Goal: Task Accomplishment & Management: Complete application form

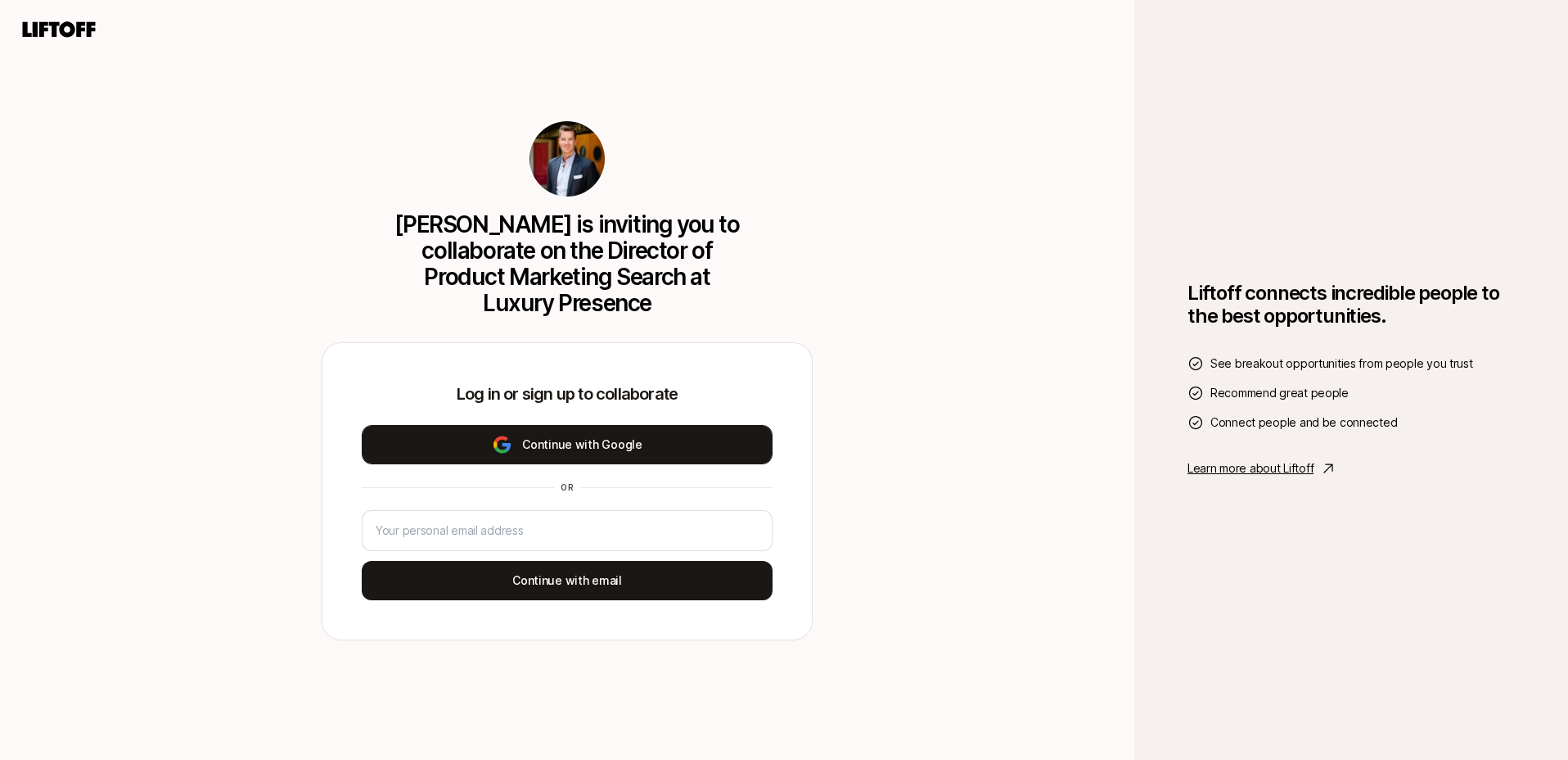
click at [624, 454] on button "Continue with Google" at bounding box center [567, 444] width 411 height 39
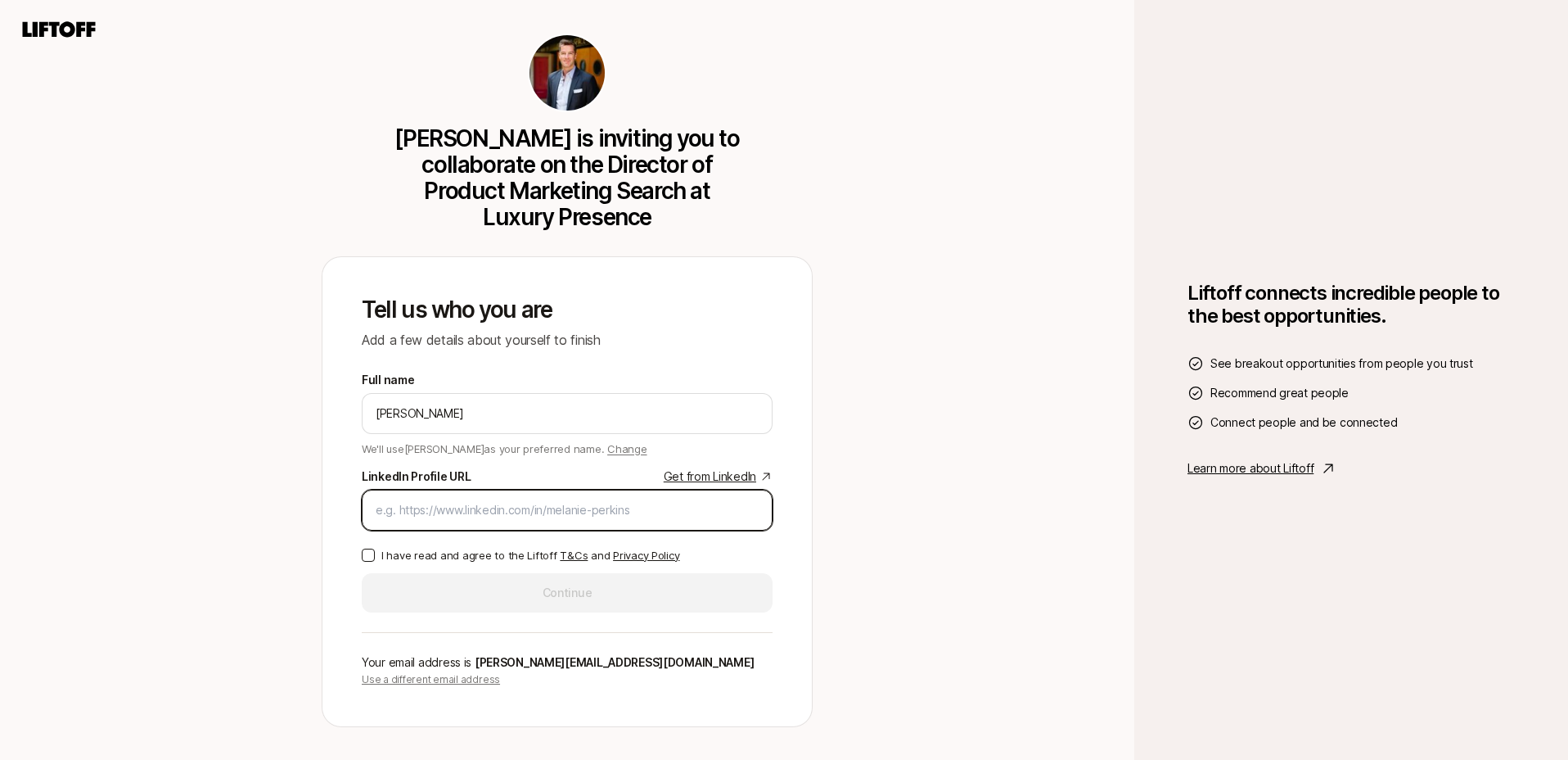
paste input "https://www.linkedin.com/in/kylewilliamscott/"
type input "https://www.linkedin.com/in/kylewilliamscott/"
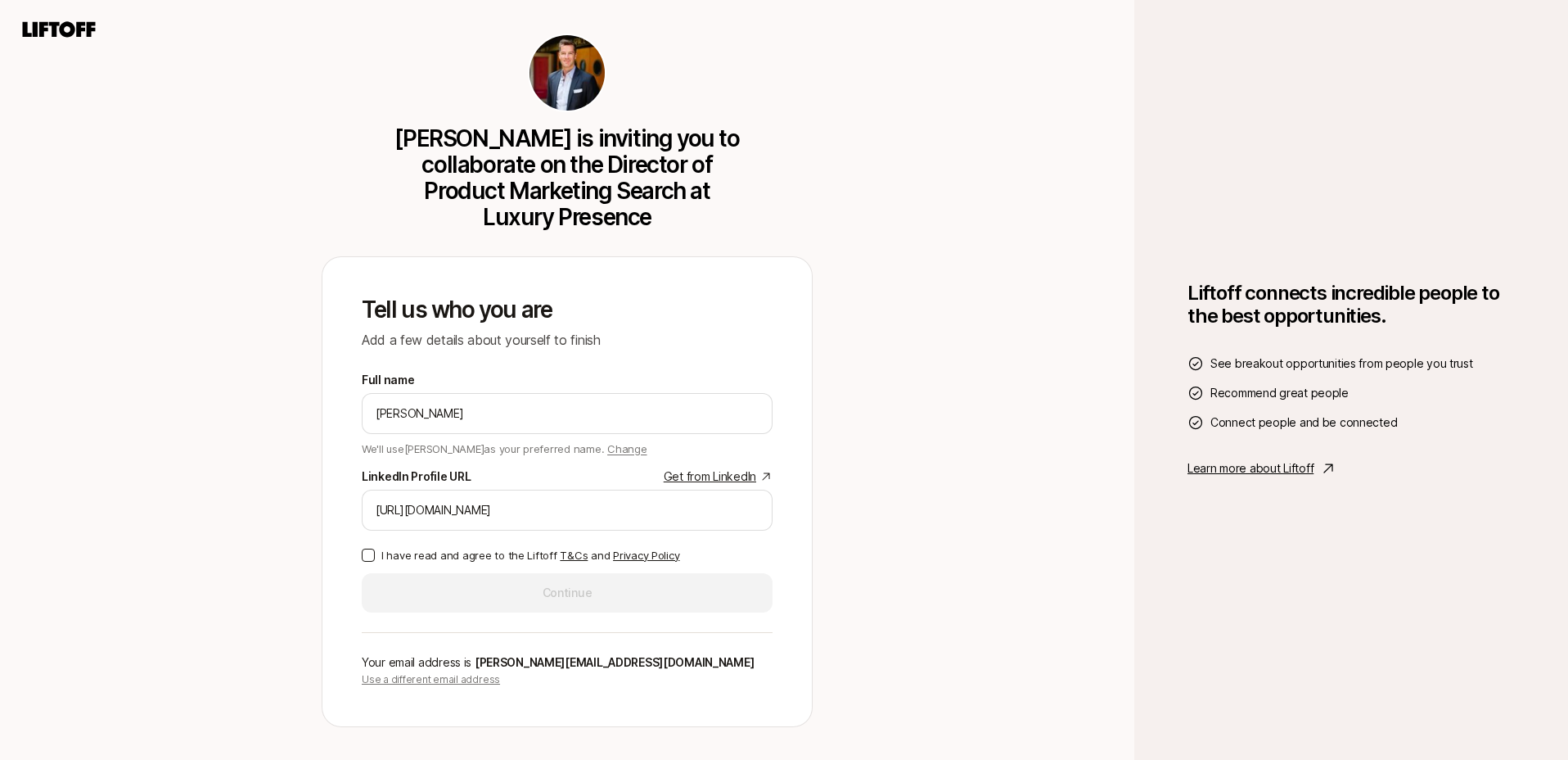
click at [364, 556] on button "I have read and agree to the Liftoff T&Cs and Privacy Policy" at bounding box center [368, 555] width 13 height 13
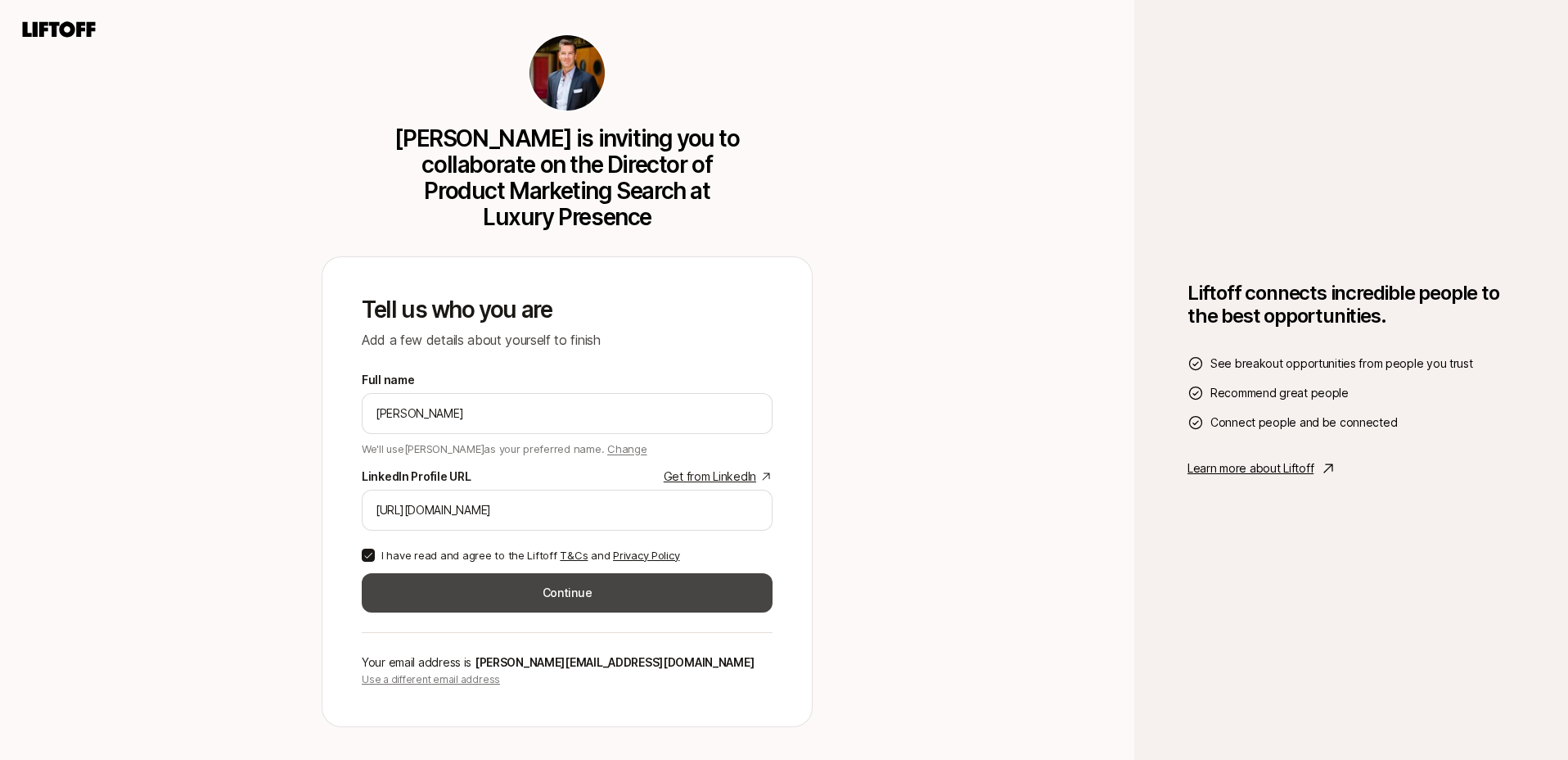
click at [432, 592] on button "Continue" at bounding box center [567, 592] width 411 height 39
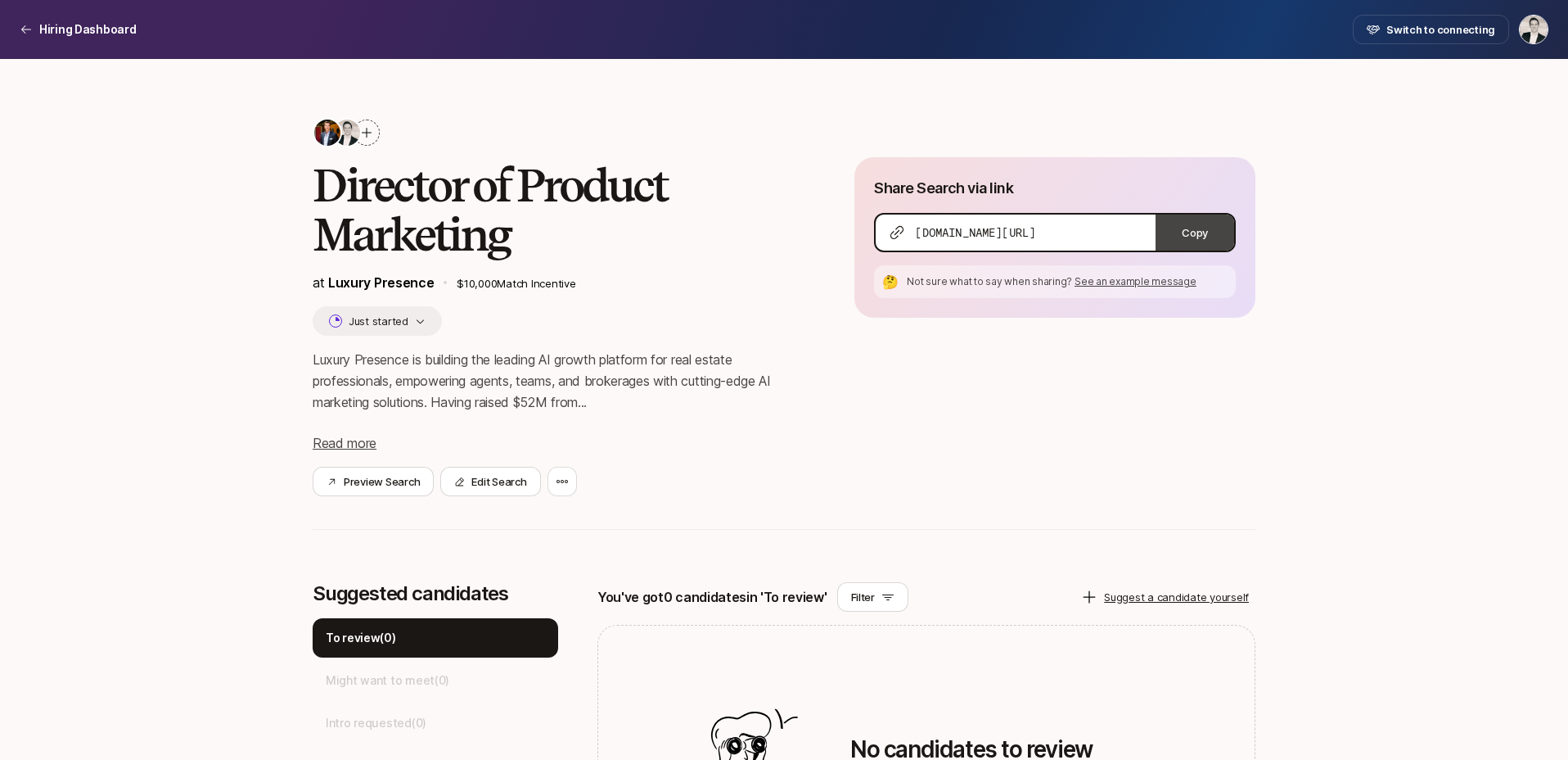
click at [1185, 235] on button "Copy" at bounding box center [1195, 232] width 79 height 36
click at [347, 438] on span "Read more" at bounding box center [344, 442] width 64 height 17
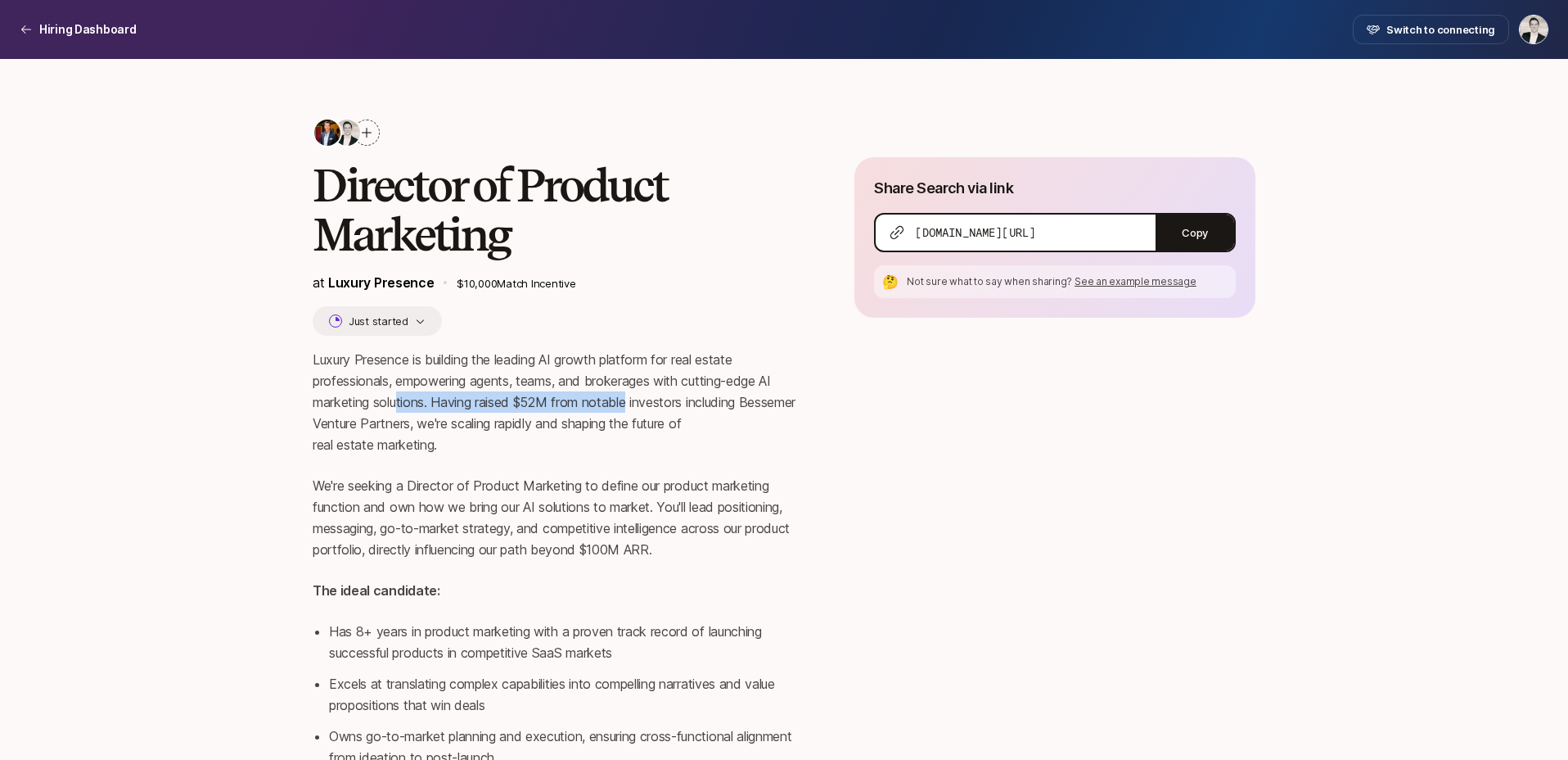
drag, startPoint x: 421, startPoint y: 402, endPoint x: 634, endPoint y: 412, distance: 213.2
click at [634, 412] on p "Luxury Presence is building the leading AI growth platform for real estate prof…" at bounding box center [557, 401] width 490 height 106
click at [1194, 233] on button "Copy" at bounding box center [1195, 232] width 79 height 36
click at [1183, 240] on button "Copy" at bounding box center [1195, 232] width 79 height 36
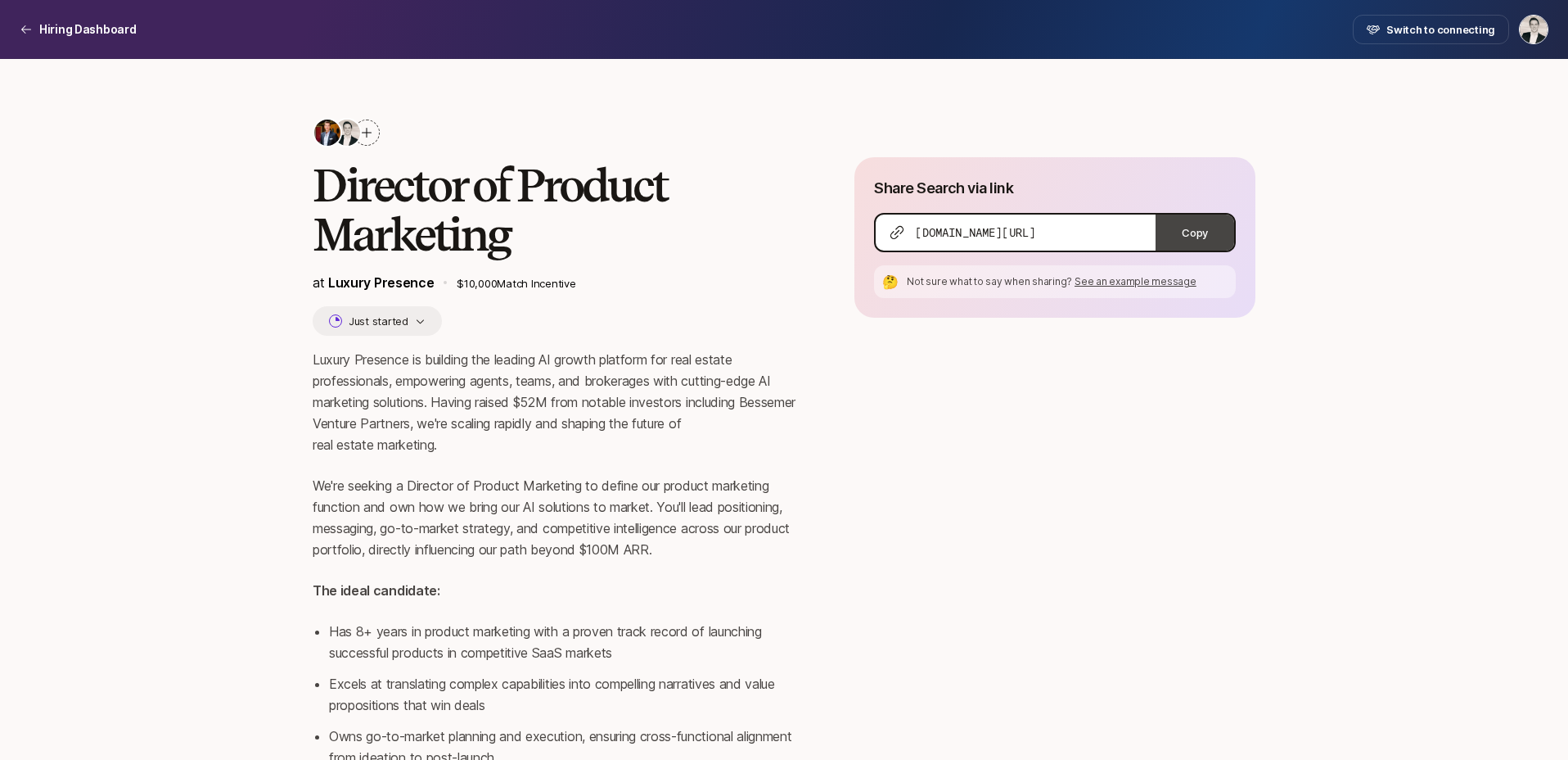
click at [1225, 233] on button "Copy" at bounding box center [1195, 232] width 79 height 36
click at [1215, 237] on button "Copy" at bounding box center [1195, 232] width 79 height 36
click at [417, 319] on icon "button" at bounding box center [420, 321] width 11 height 11
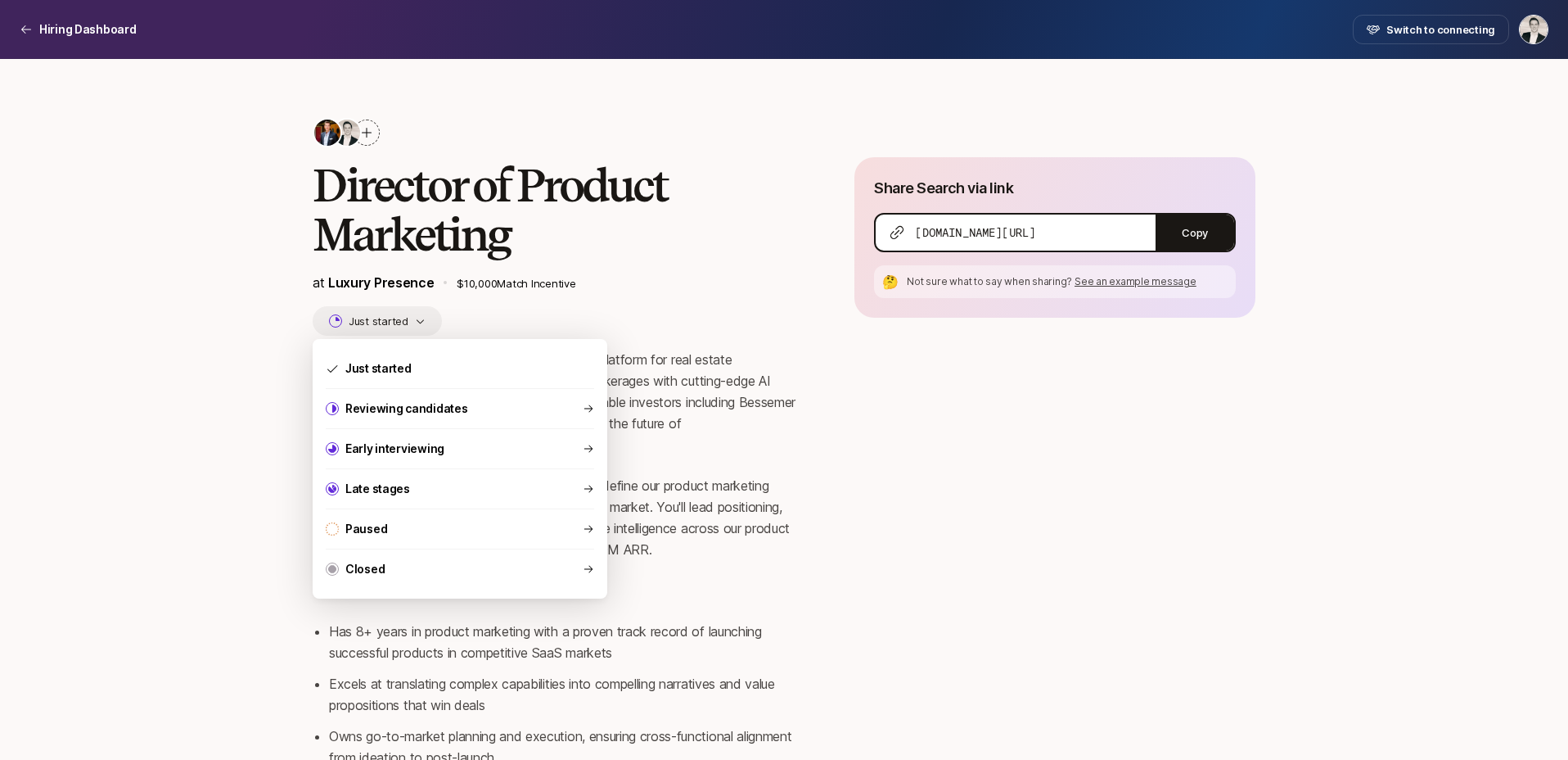
click at [416, 319] on icon "button" at bounding box center [420, 321] width 11 height 11
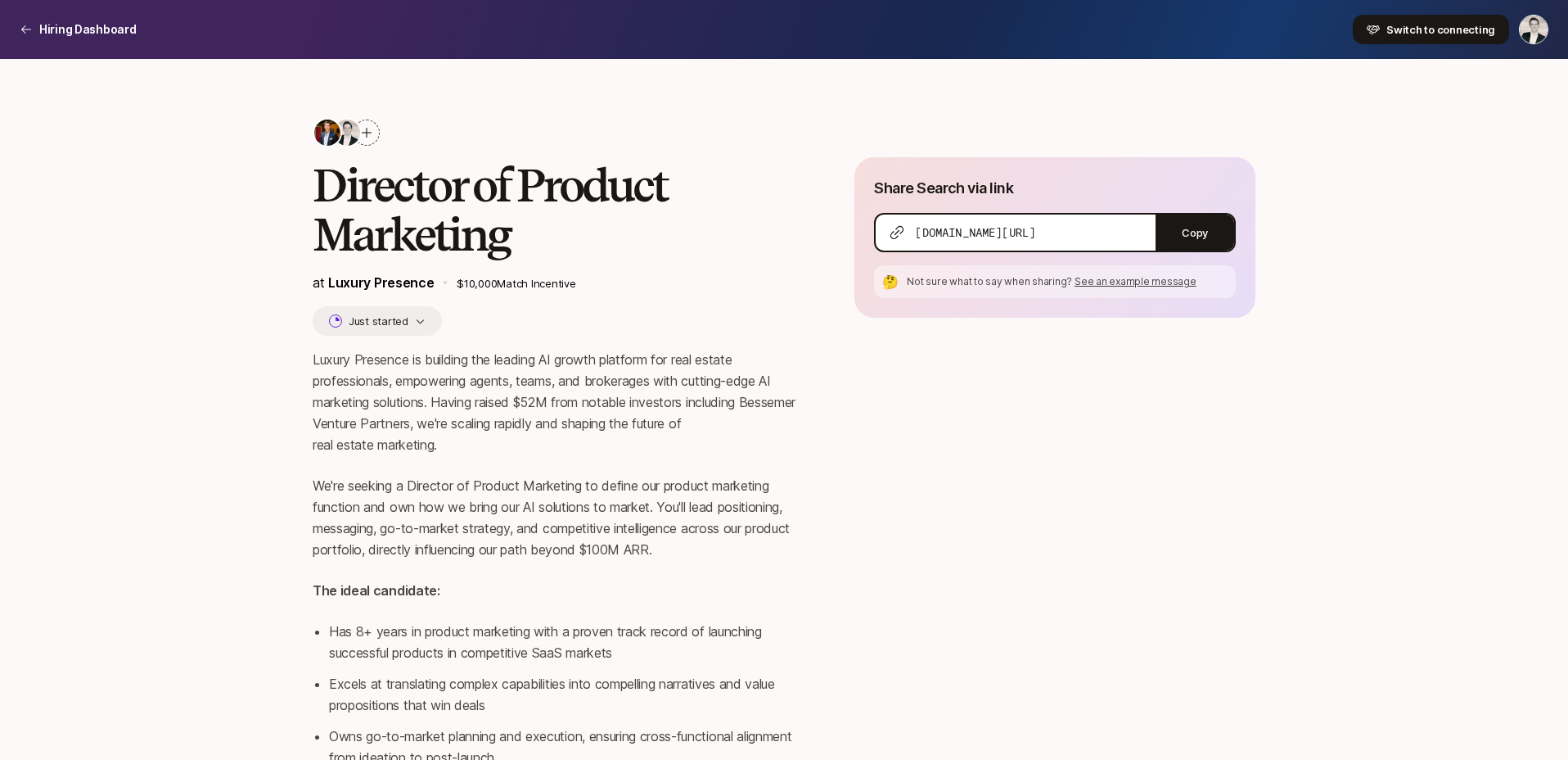
click at [1386, 34] on button "Switch to connecting" at bounding box center [1431, 30] width 156 height 30
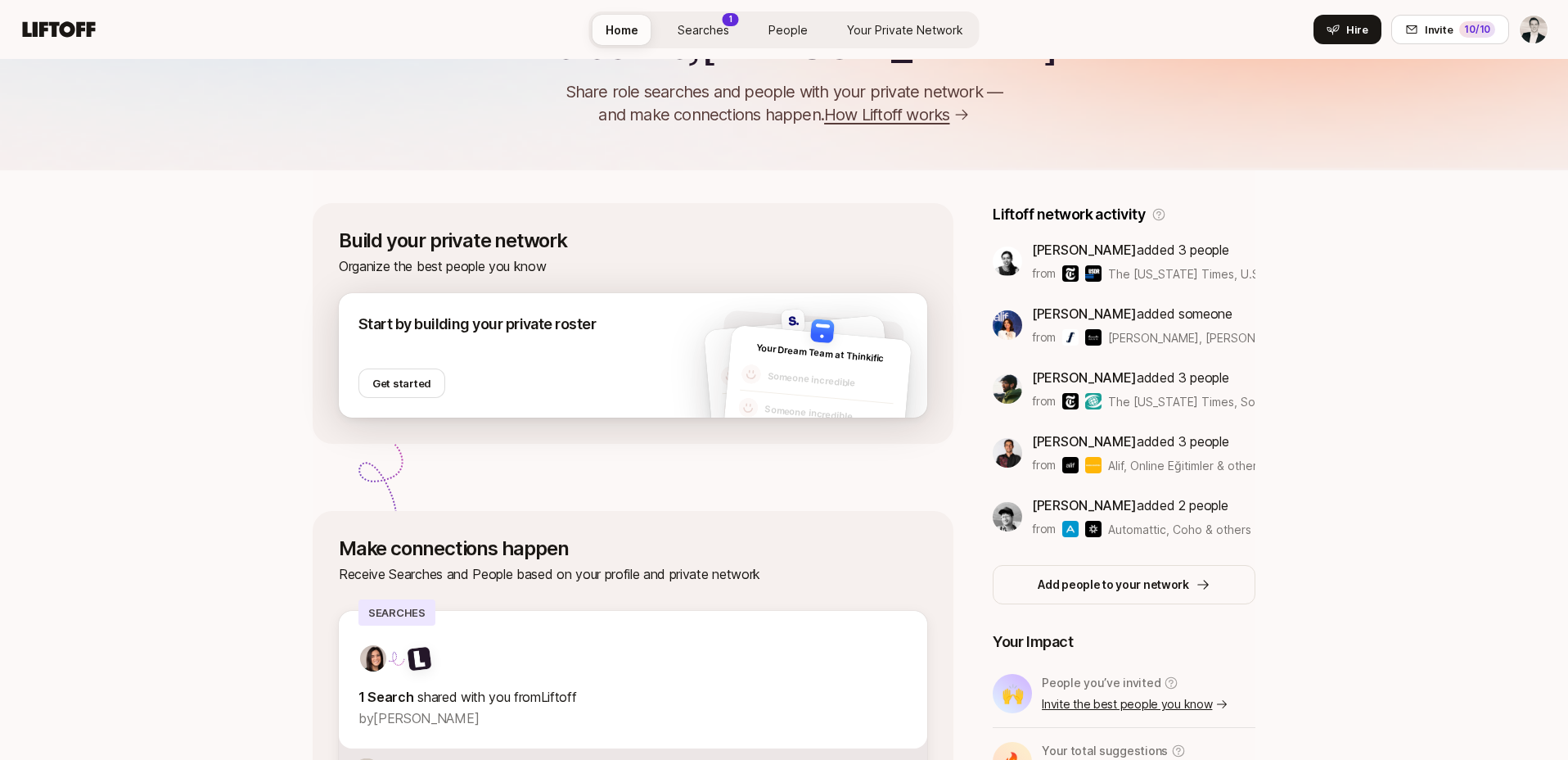
scroll to position [153, 0]
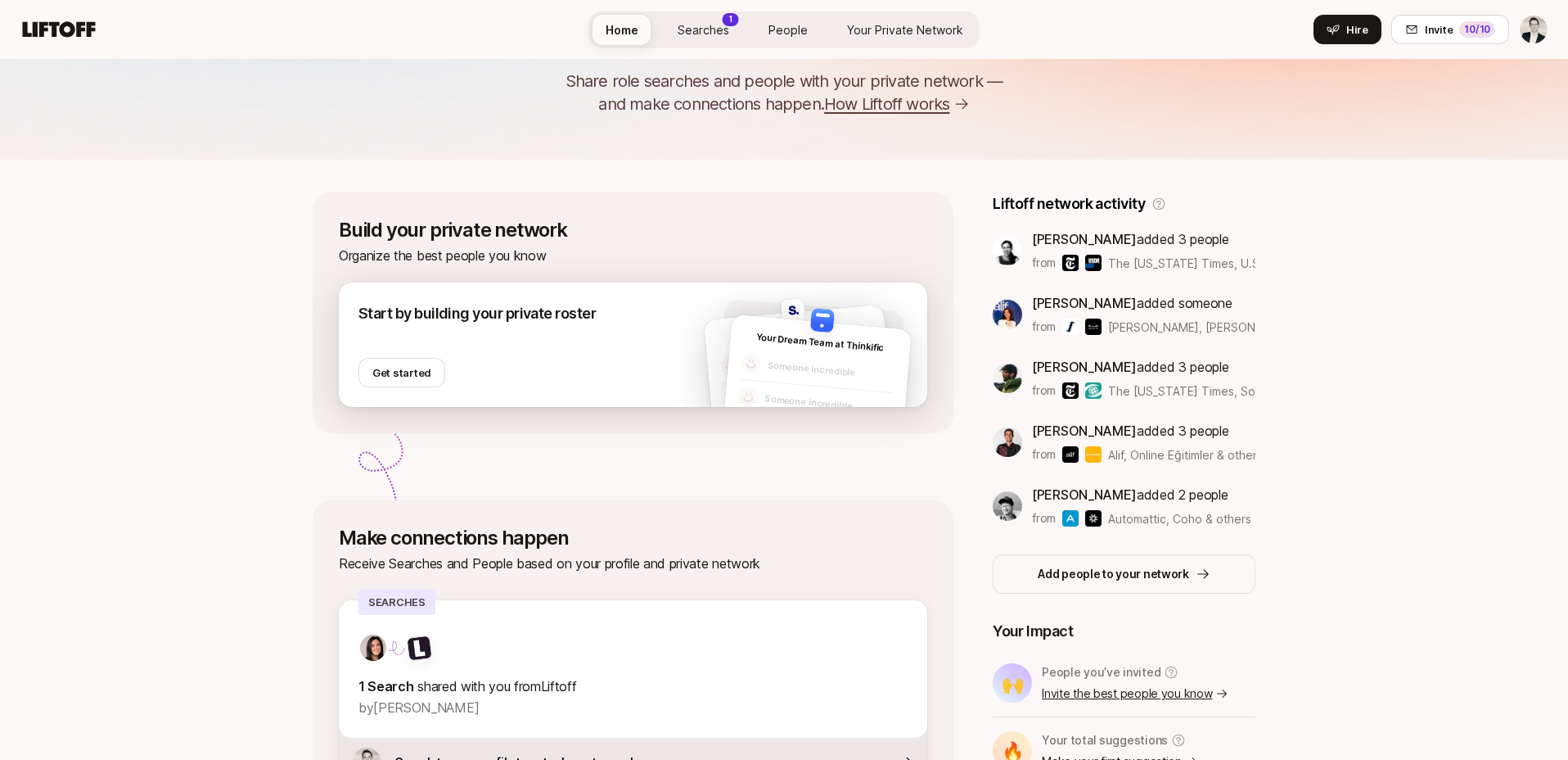
click at [572, 395] on div "Start by building your private roster Get started" at bounding box center [582, 345] width 486 height 125
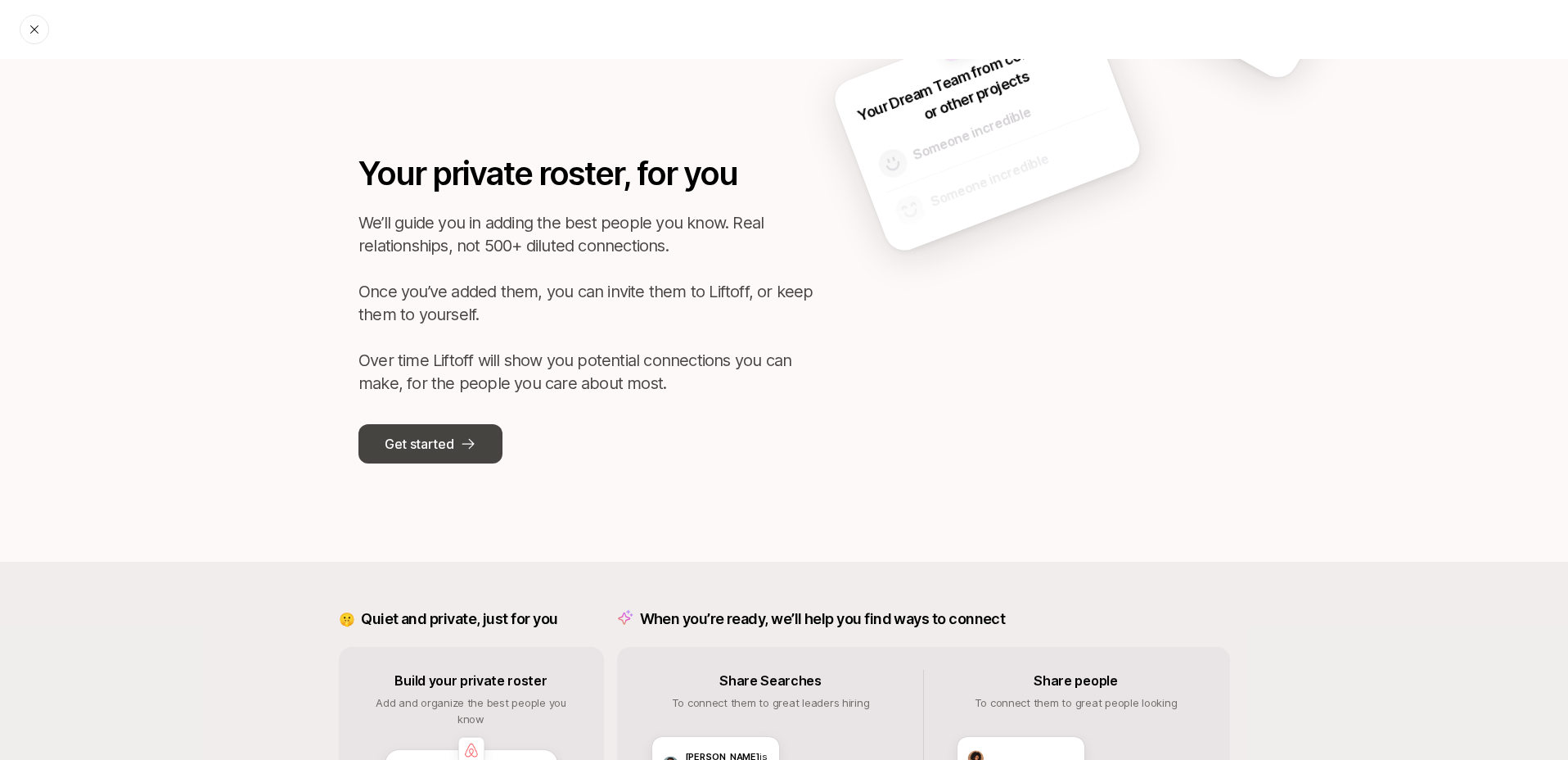
click at [448, 456] on button "Get started" at bounding box center [431, 443] width 144 height 39
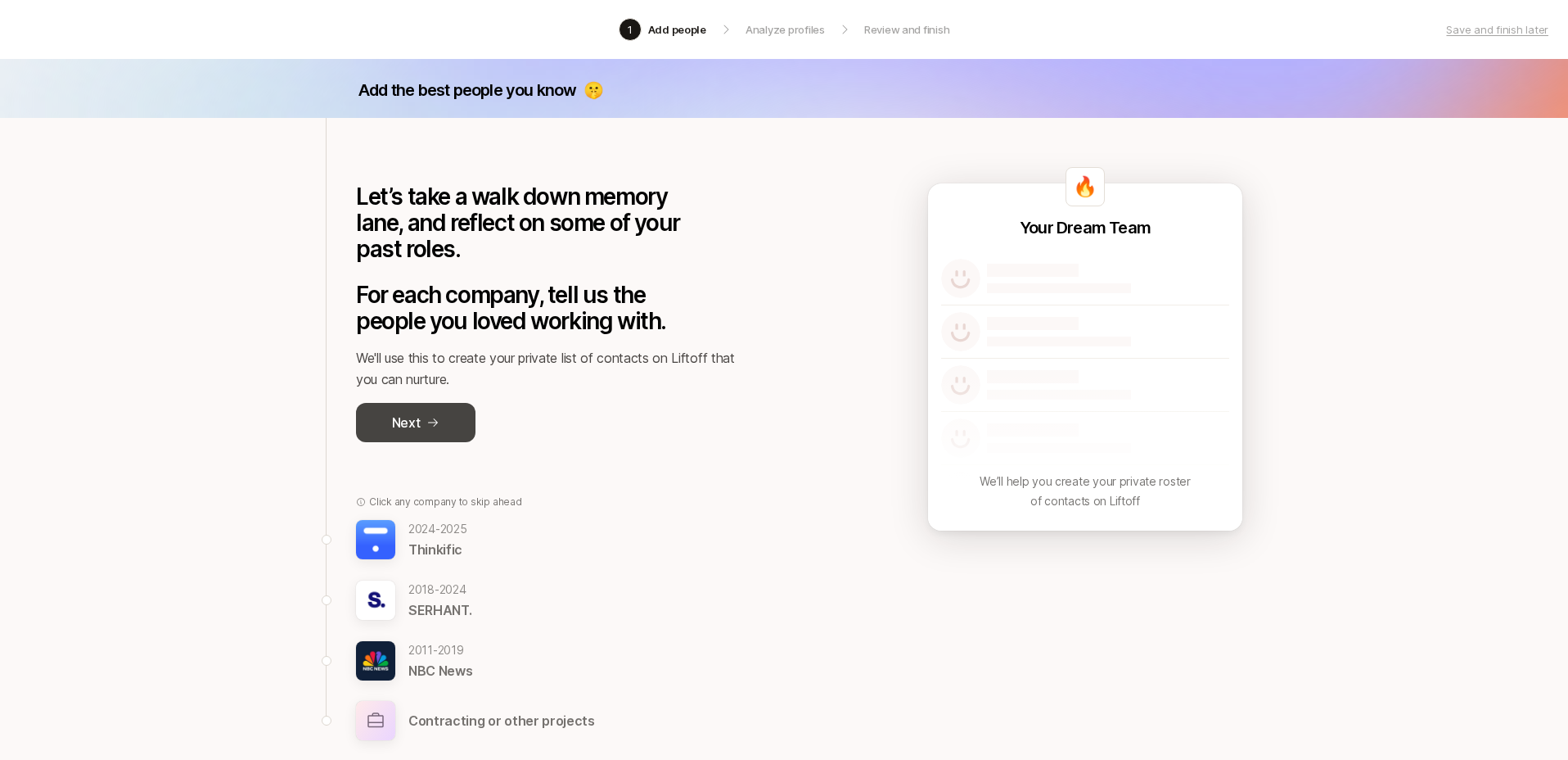
click at [417, 427] on p "Next" at bounding box center [406, 422] width 29 height 21
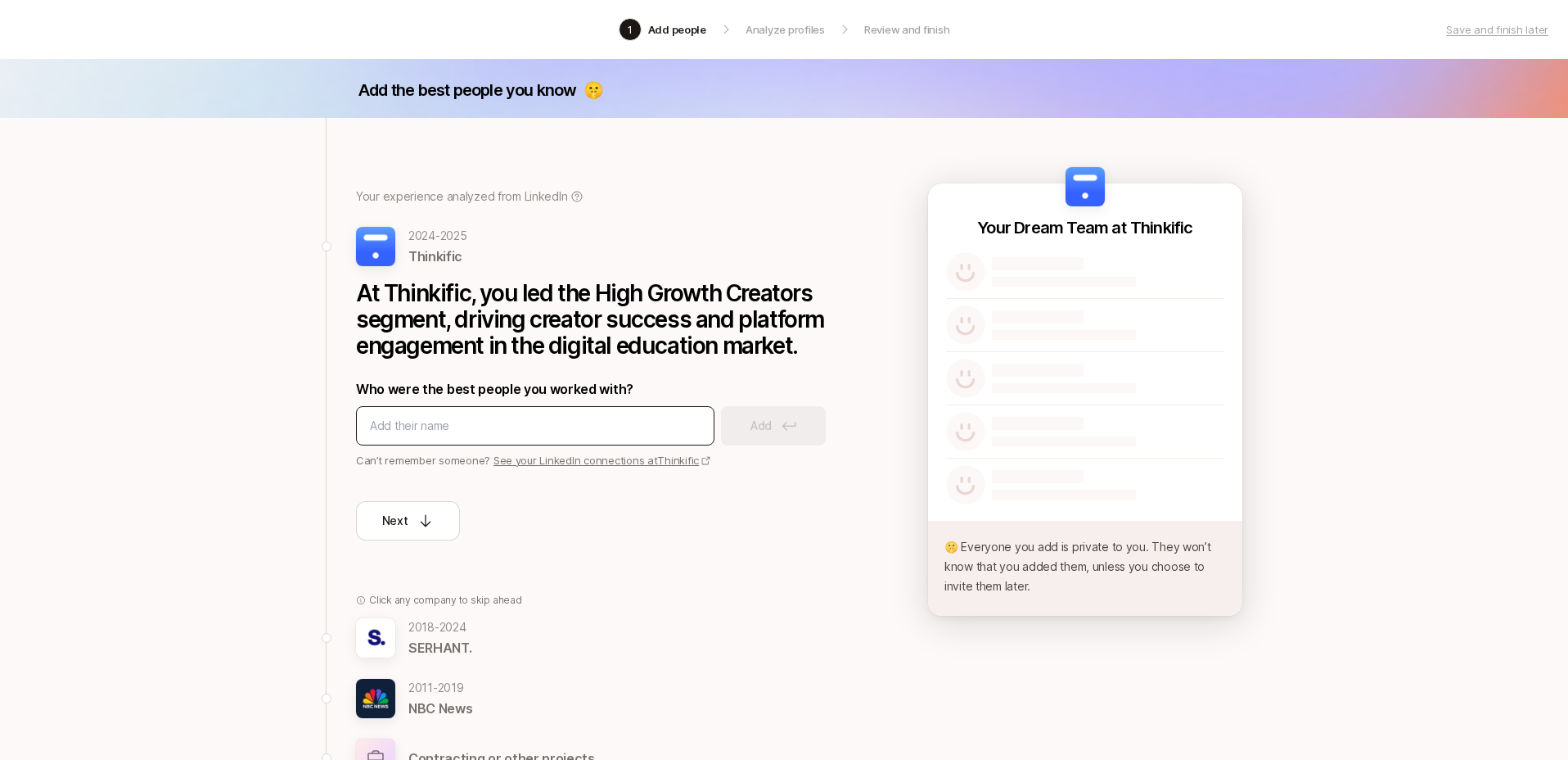
click at [460, 437] on div at bounding box center [535, 426] width 359 height 39
click at [461, 430] on input at bounding box center [535, 426] width 331 height 19
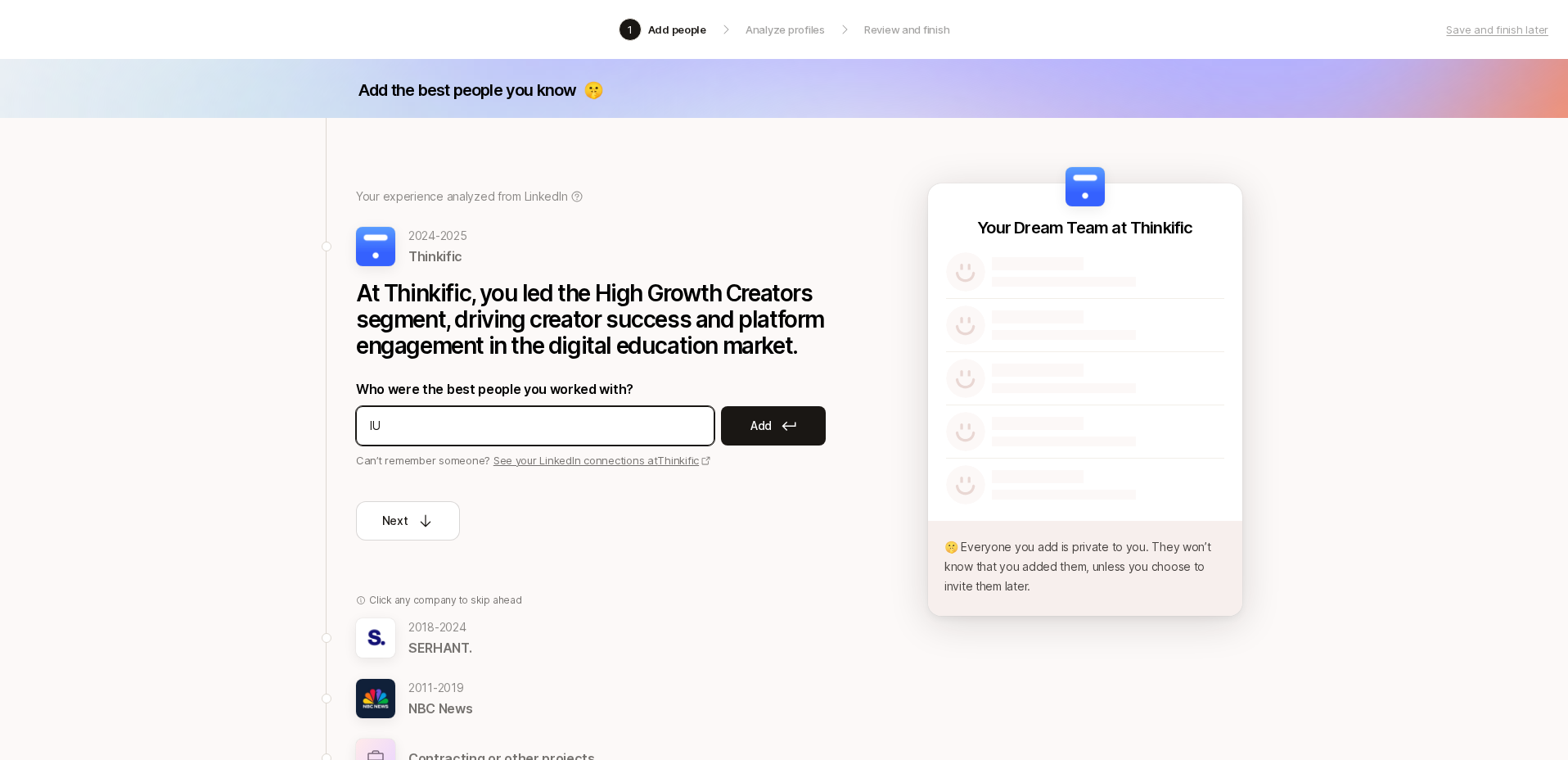
type input "l"
type input "[PERSON_NAME]"
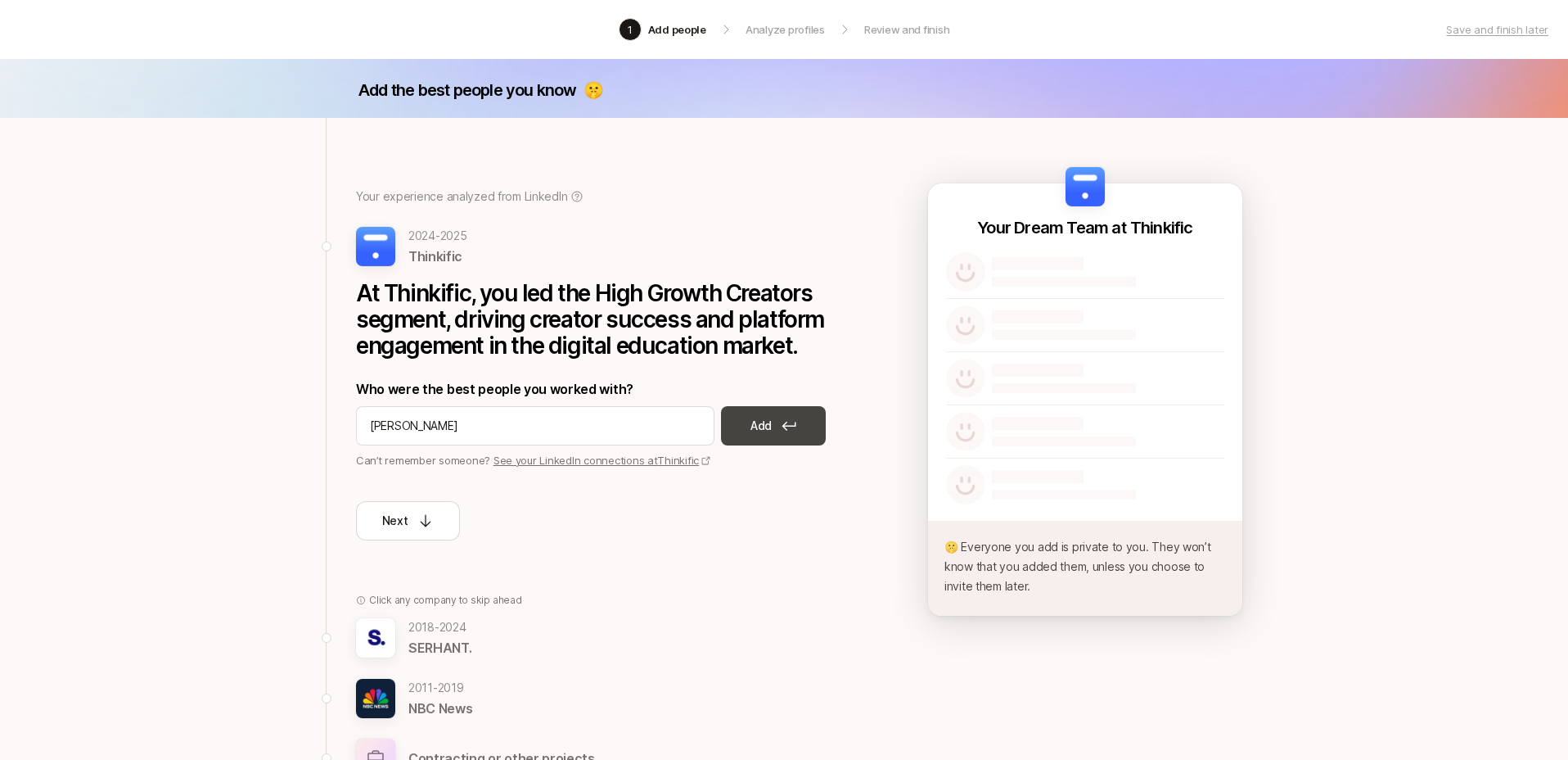
click at [777, 418] on button "Add" at bounding box center [773, 426] width 104 height 39
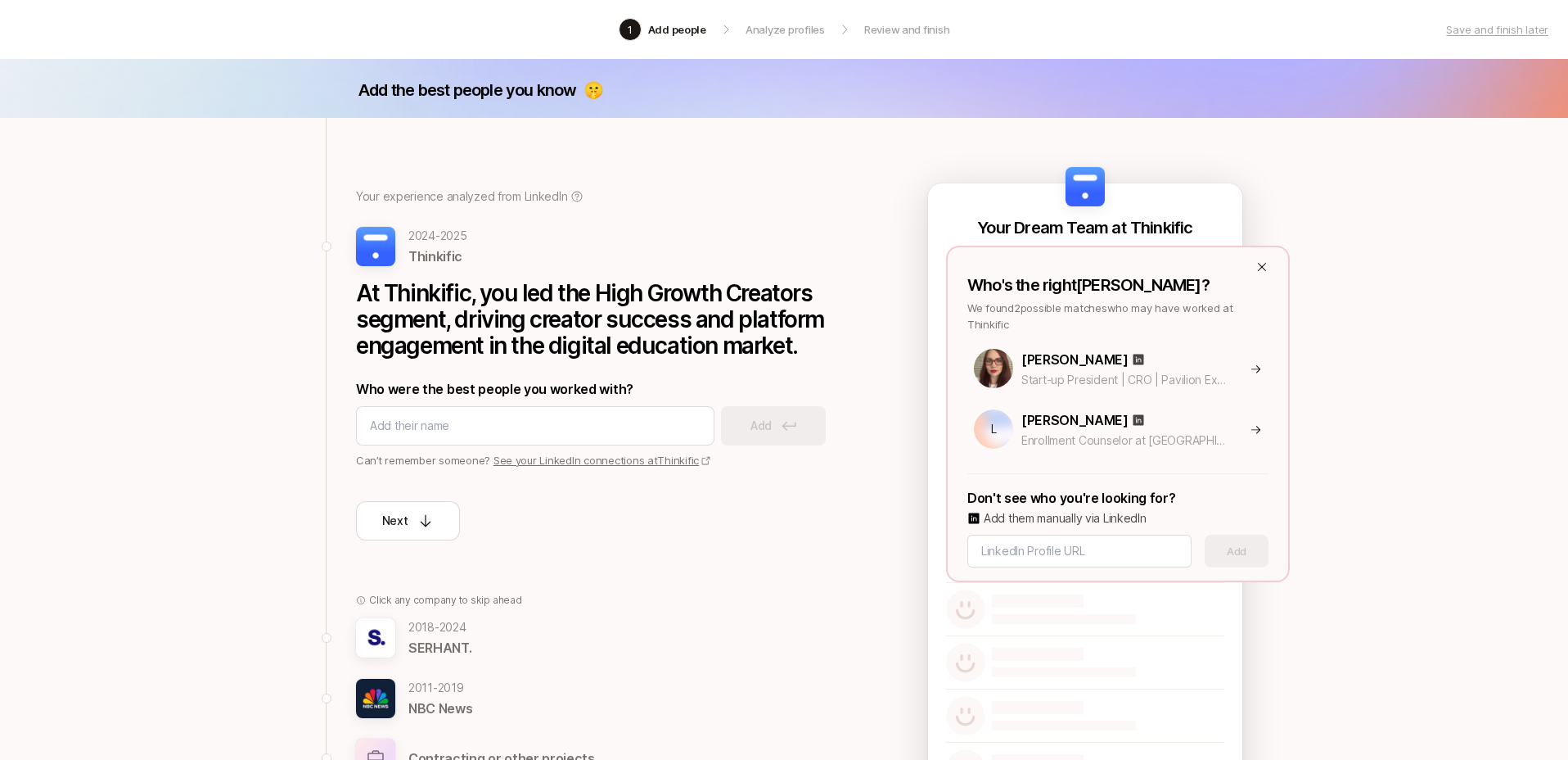
click at [1223, 258] on div "Who's the right [PERSON_NAME] ? We found 2 possible matches who may have worked…" at bounding box center [1118, 413] width 344 height 336
click at [1261, 266] on icon at bounding box center [1262, 266] width 8 height 8
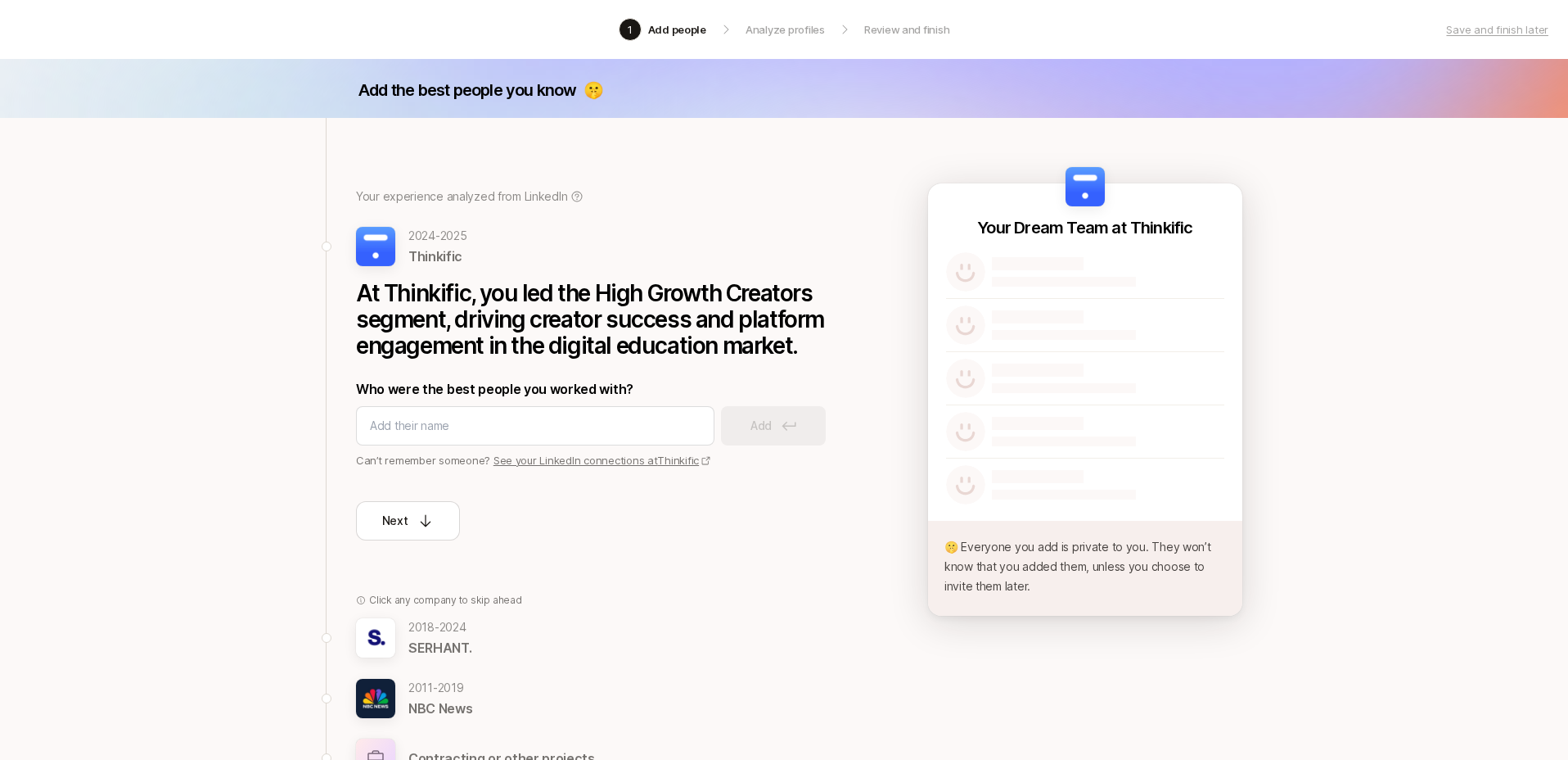
scroll to position [116, 0]
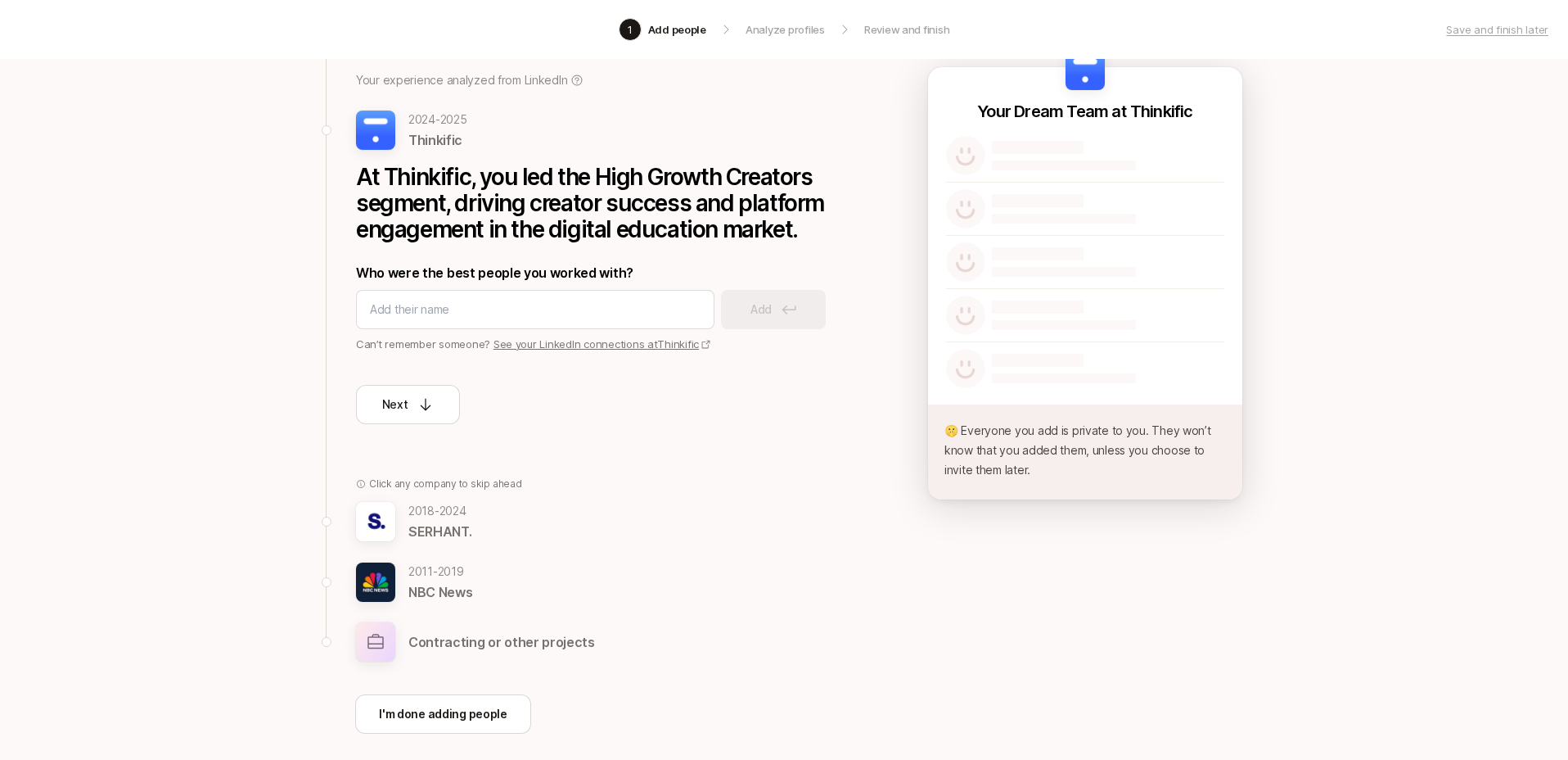
click at [456, 517] on p "[DATE] - [DATE]" at bounding box center [440, 511] width 63 height 19
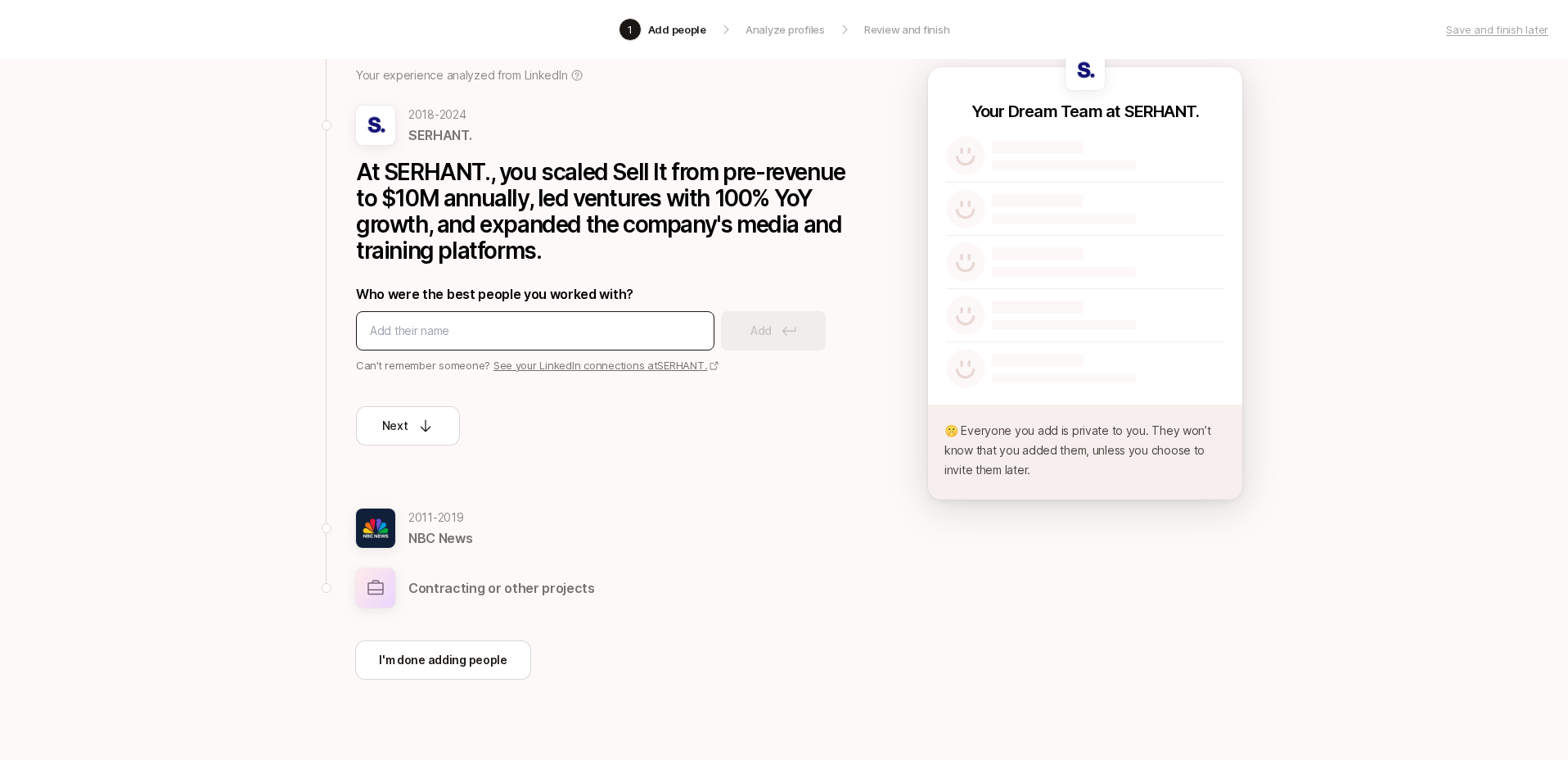
click at [486, 335] on input at bounding box center [535, 331] width 331 height 19
type input "[PERSON_NAME]"
click at [794, 337] on button "Add" at bounding box center [773, 330] width 104 height 39
click at [537, 332] on input at bounding box center [535, 331] width 331 height 19
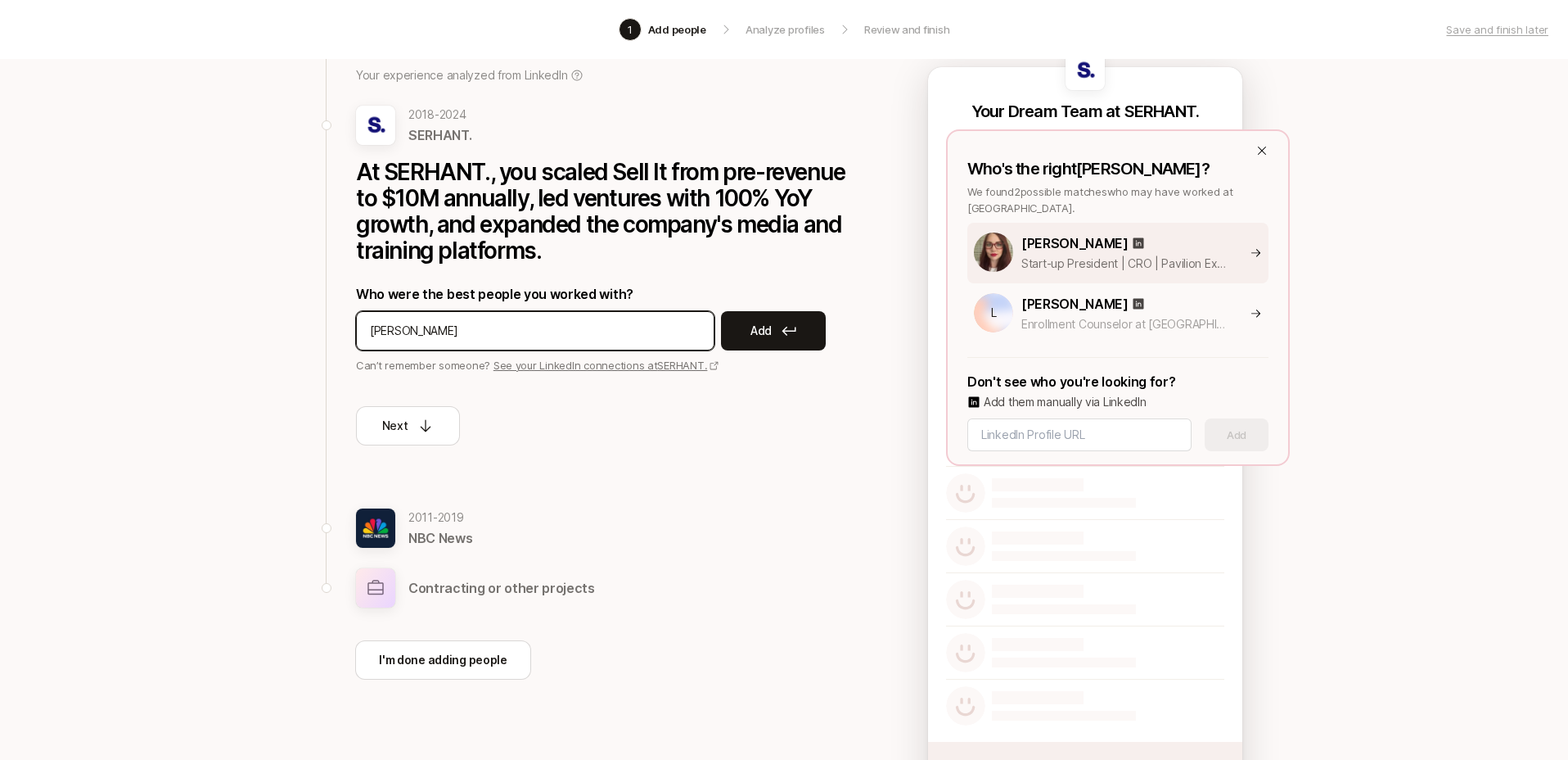
type input "[PERSON_NAME]"
click at [1256, 263] on div "[PERSON_NAME] Start-up President | CRO | Pavilion Executive Revenue Leader | Ch…" at bounding box center [1159, 253] width 276 height 41
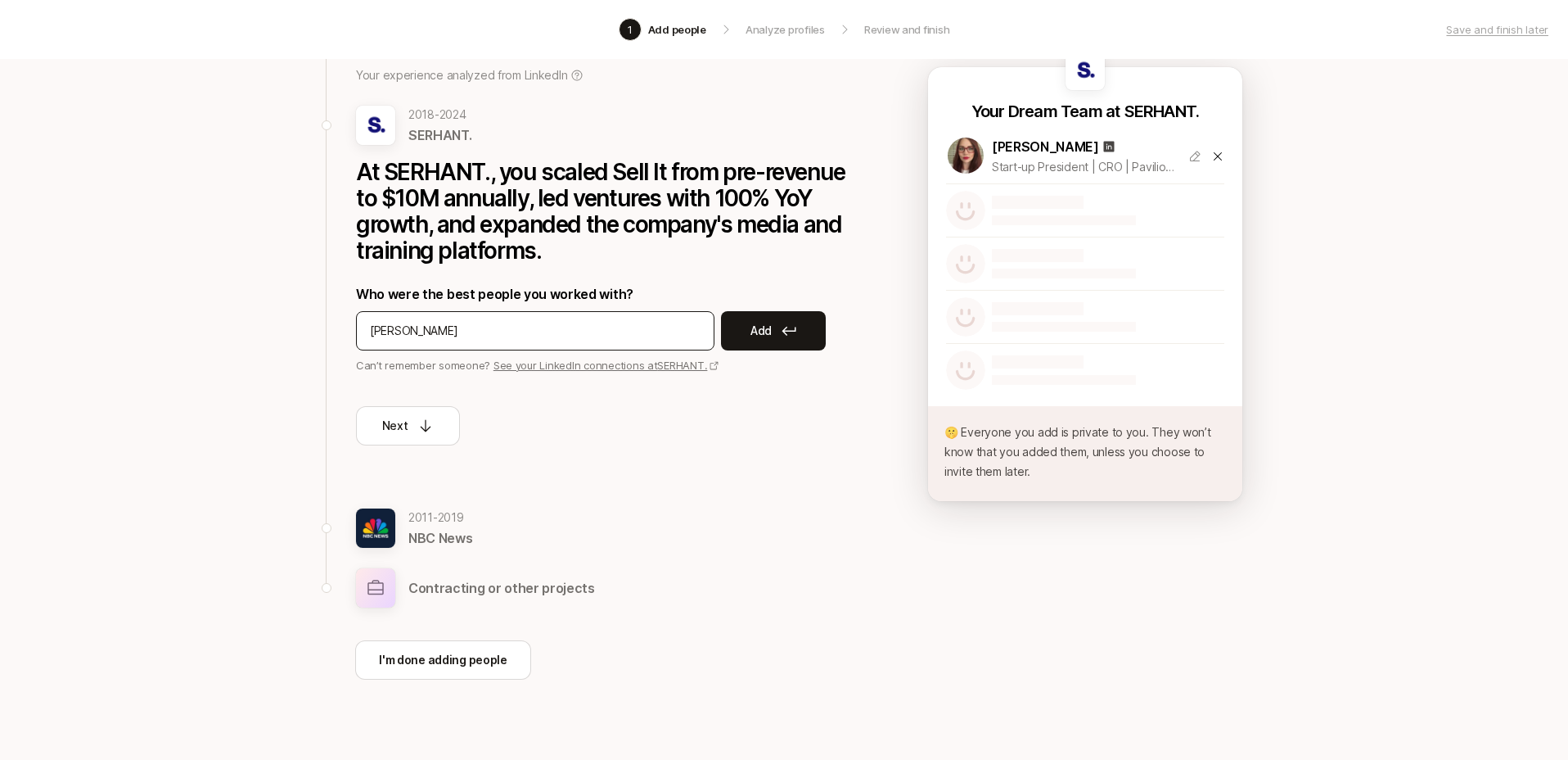
click at [503, 343] on div "[PERSON_NAME]" at bounding box center [535, 330] width 359 height 39
click at [746, 330] on button "Add" at bounding box center [773, 330] width 104 height 39
click at [446, 348] on div at bounding box center [535, 330] width 359 height 39
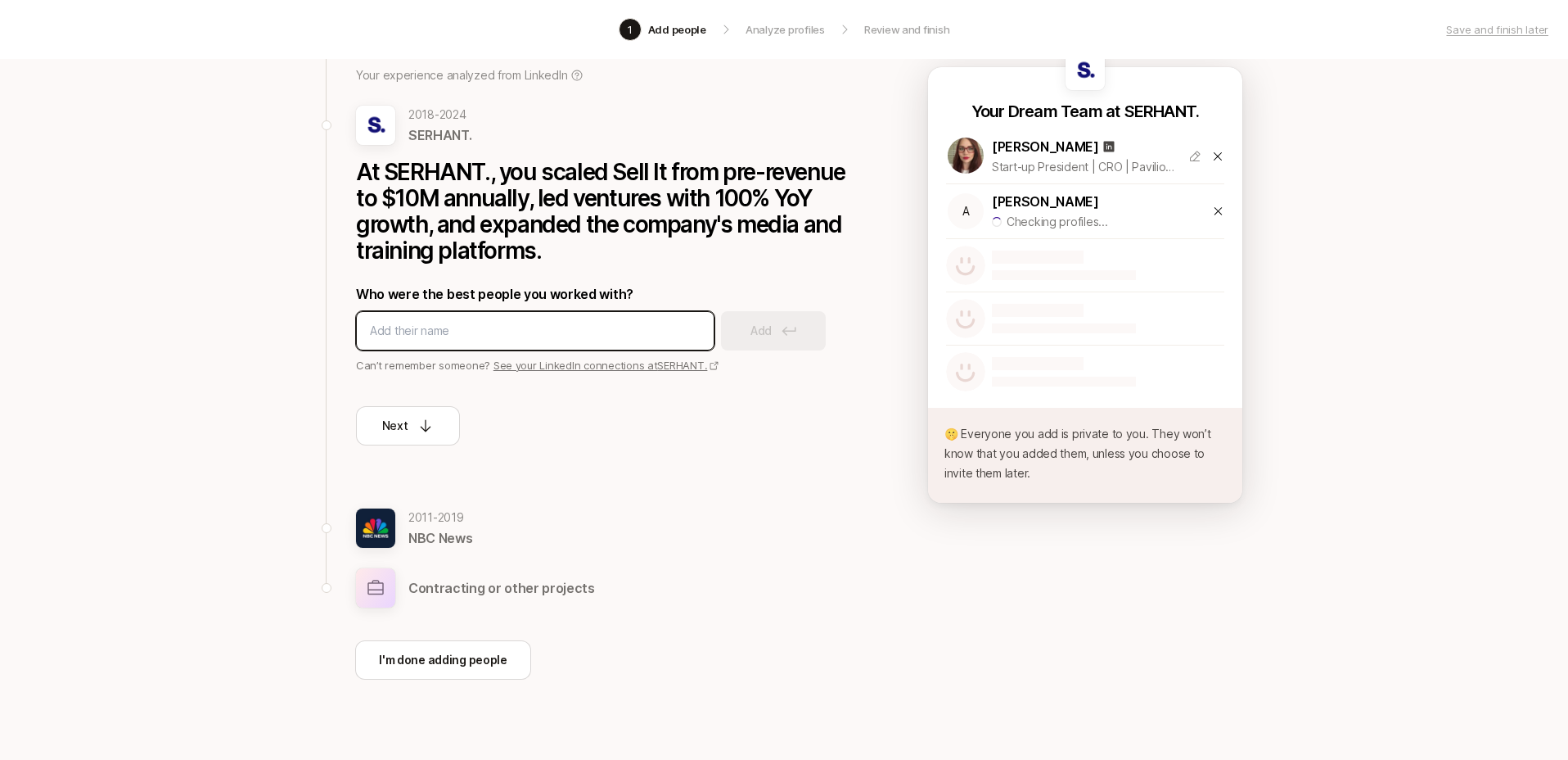
click at [450, 336] on input at bounding box center [535, 331] width 331 height 19
type input "[PERSON_NAME]"
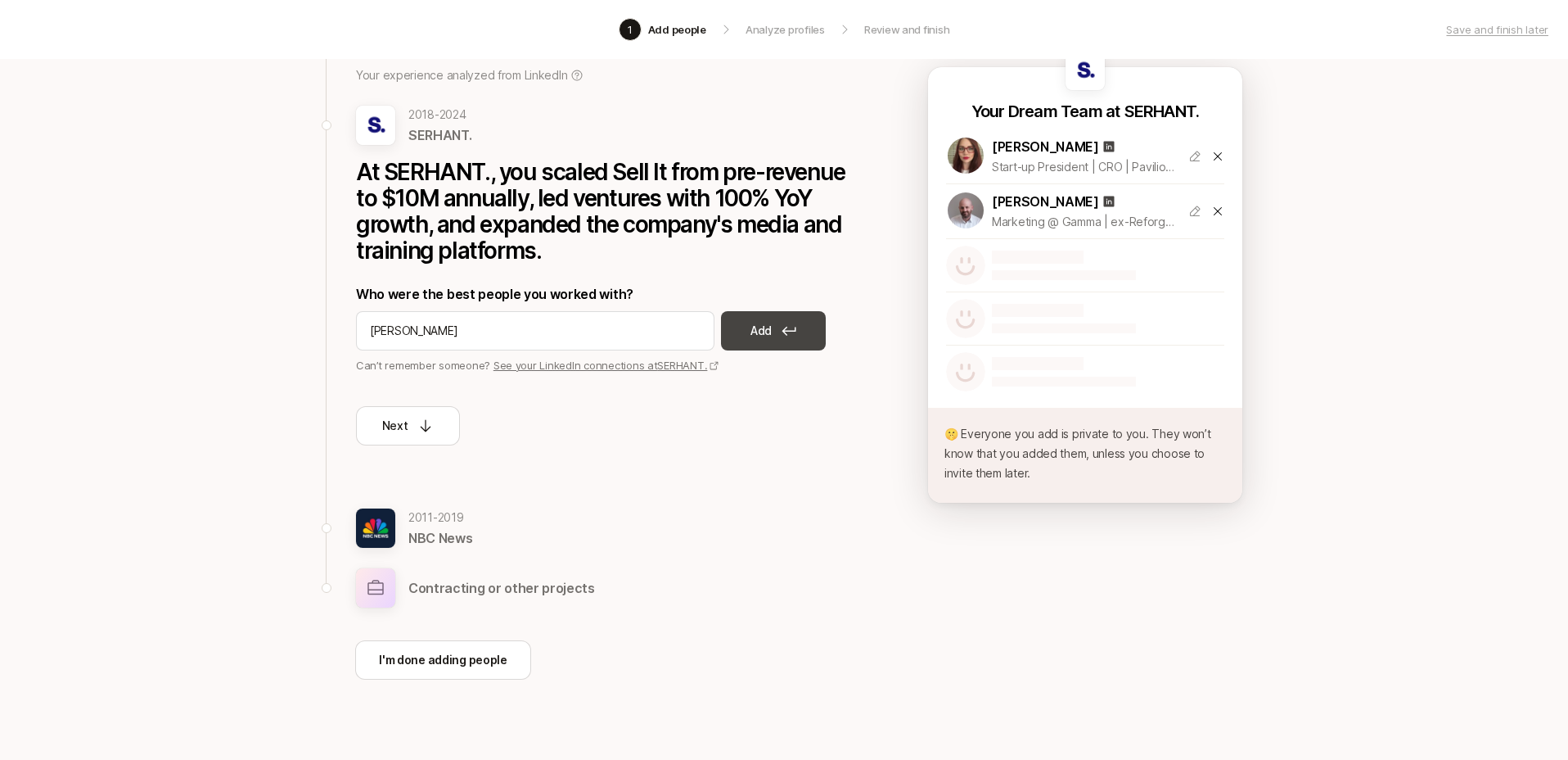
click at [766, 325] on p "Add" at bounding box center [761, 331] width 21 height 19
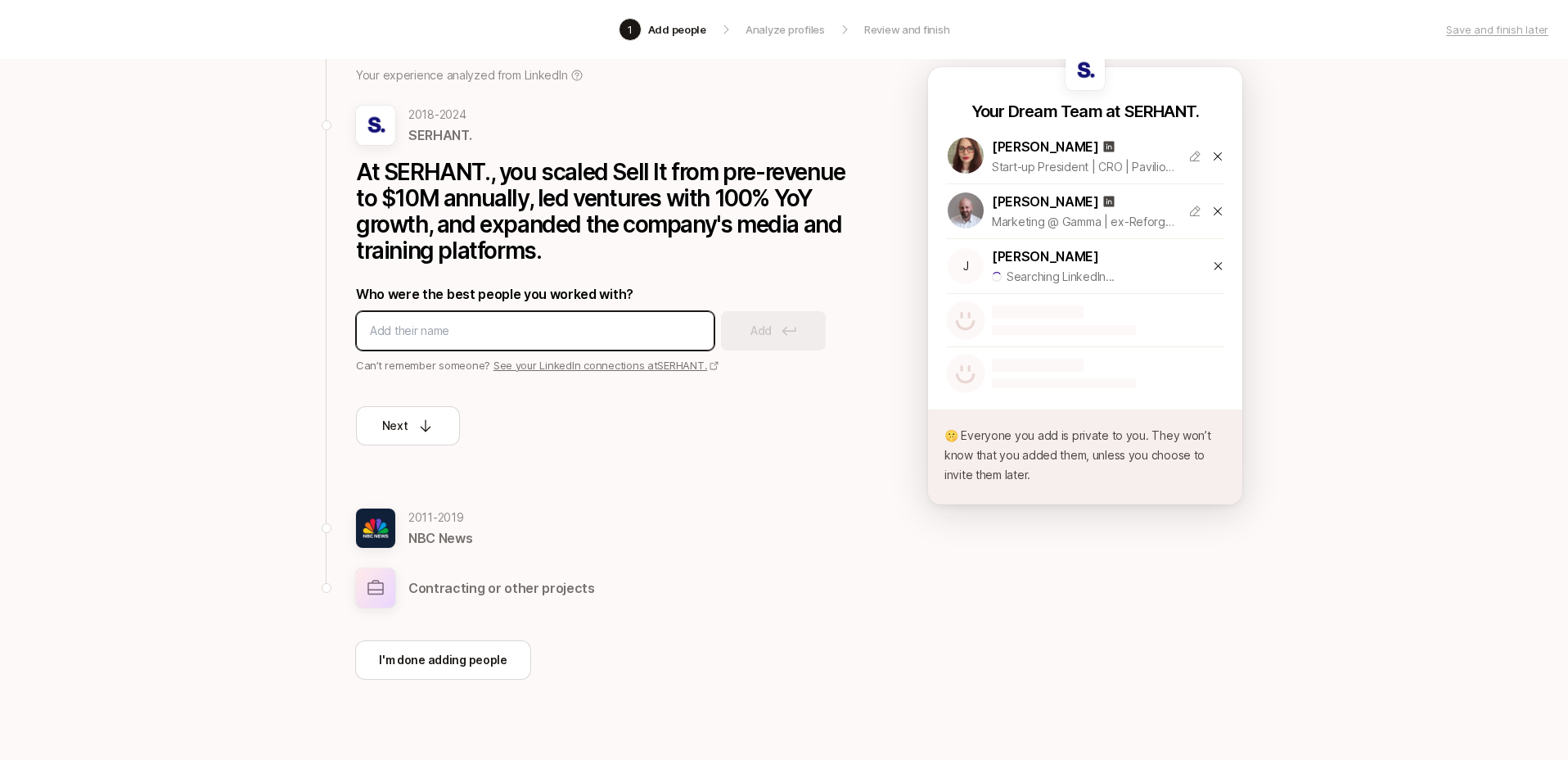
click at [541, 327] on input at bounding box center [535, 331] width 331 height 19
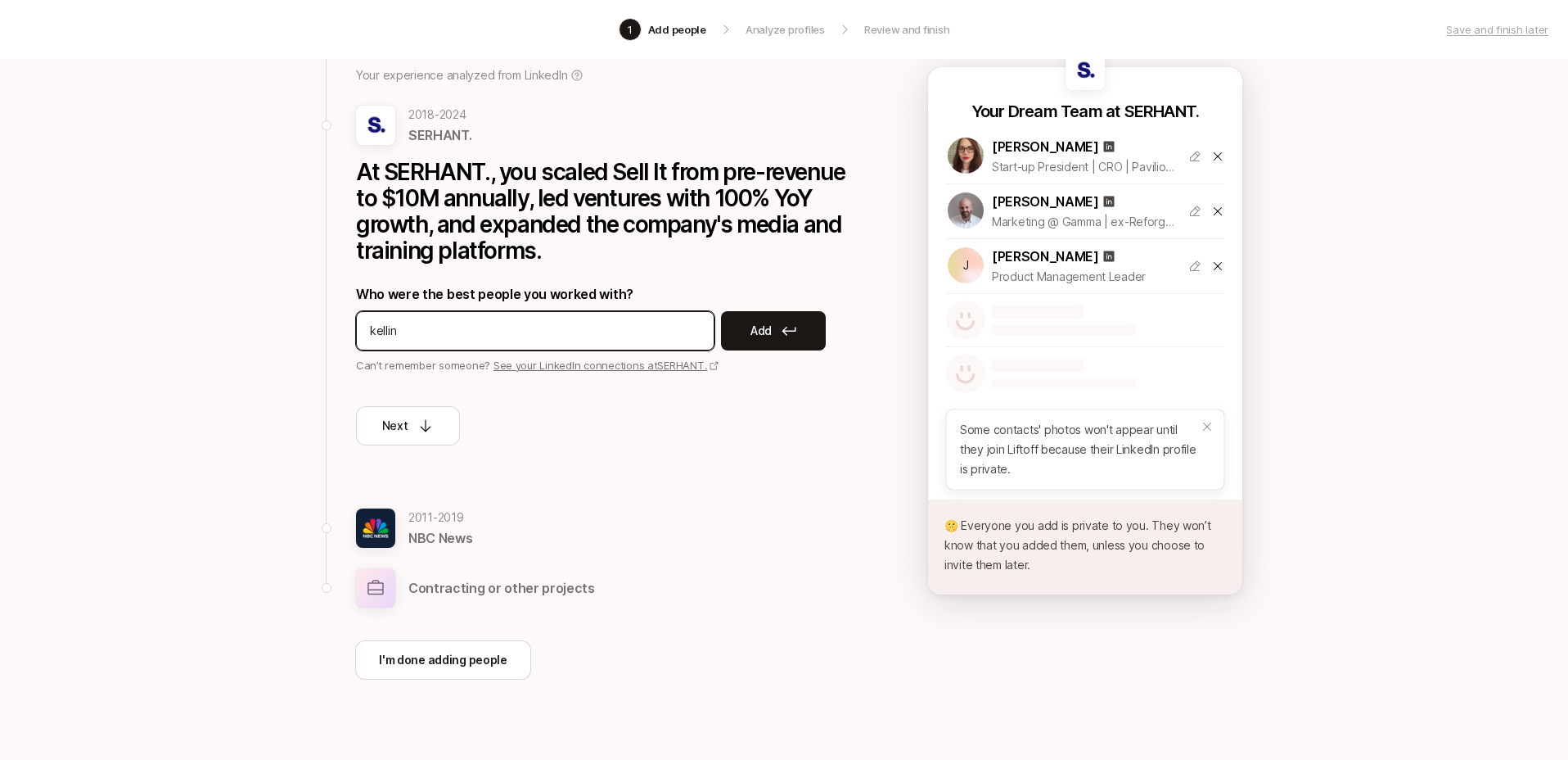
type input "kellin"
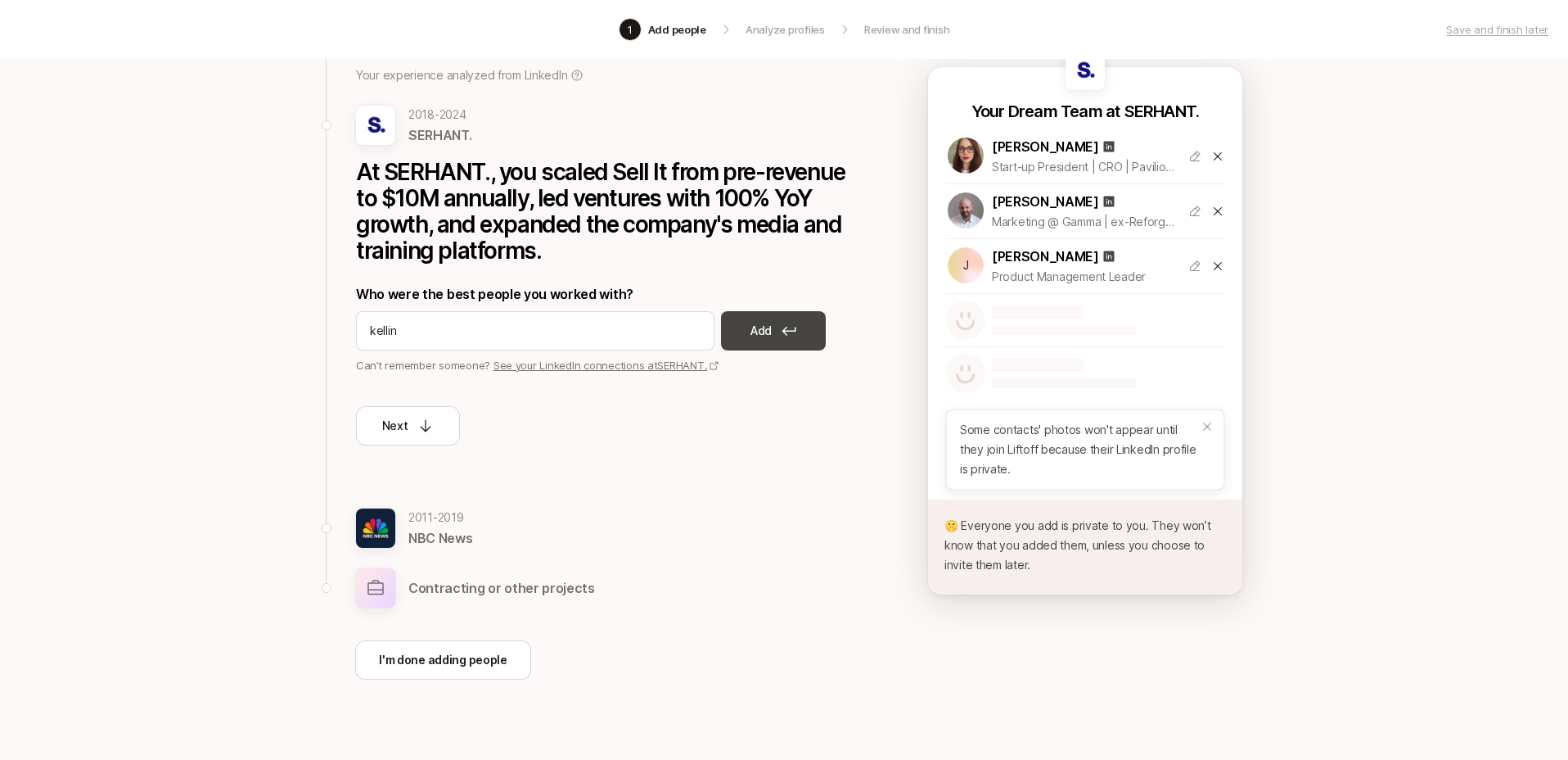
drag, startPoint x: 874, startPoint y: 322, endPoint x: 810, endPoint y: 330, distance: 64.5
click at [869, 323] on div "Back to Thinkific Your experience analyzed from LinkedIn [DATE] - [DATE] SERHAN…" at bounding box center [784, 393] width 942 height 783
click at [781, 332] on button "Add" at bounding box center [773, 330] width 104 height 39
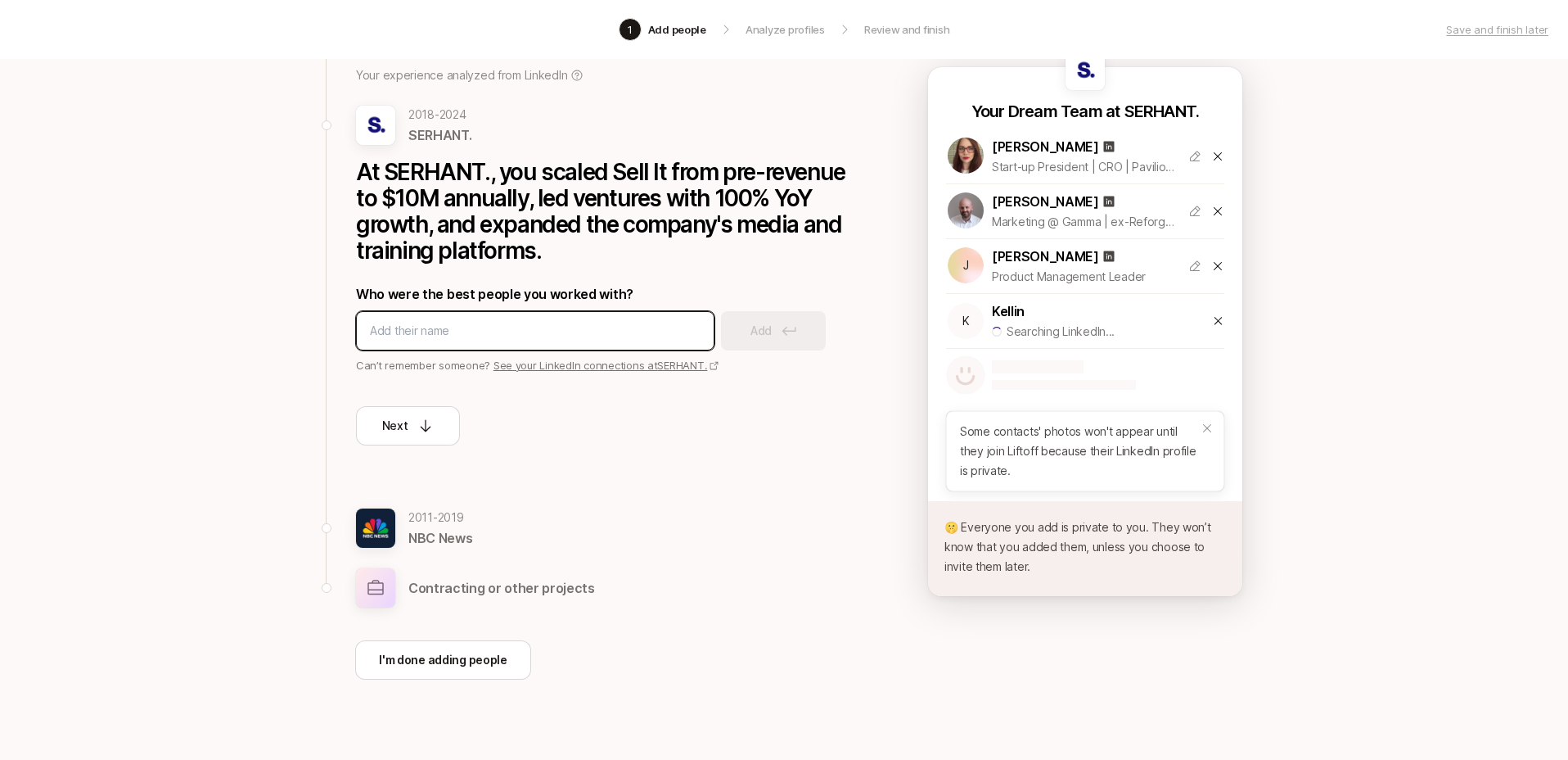
click at [512, 334] on input at bounding box center [535, 331] width 331 height 19
type input "[PERSON_NAME]"
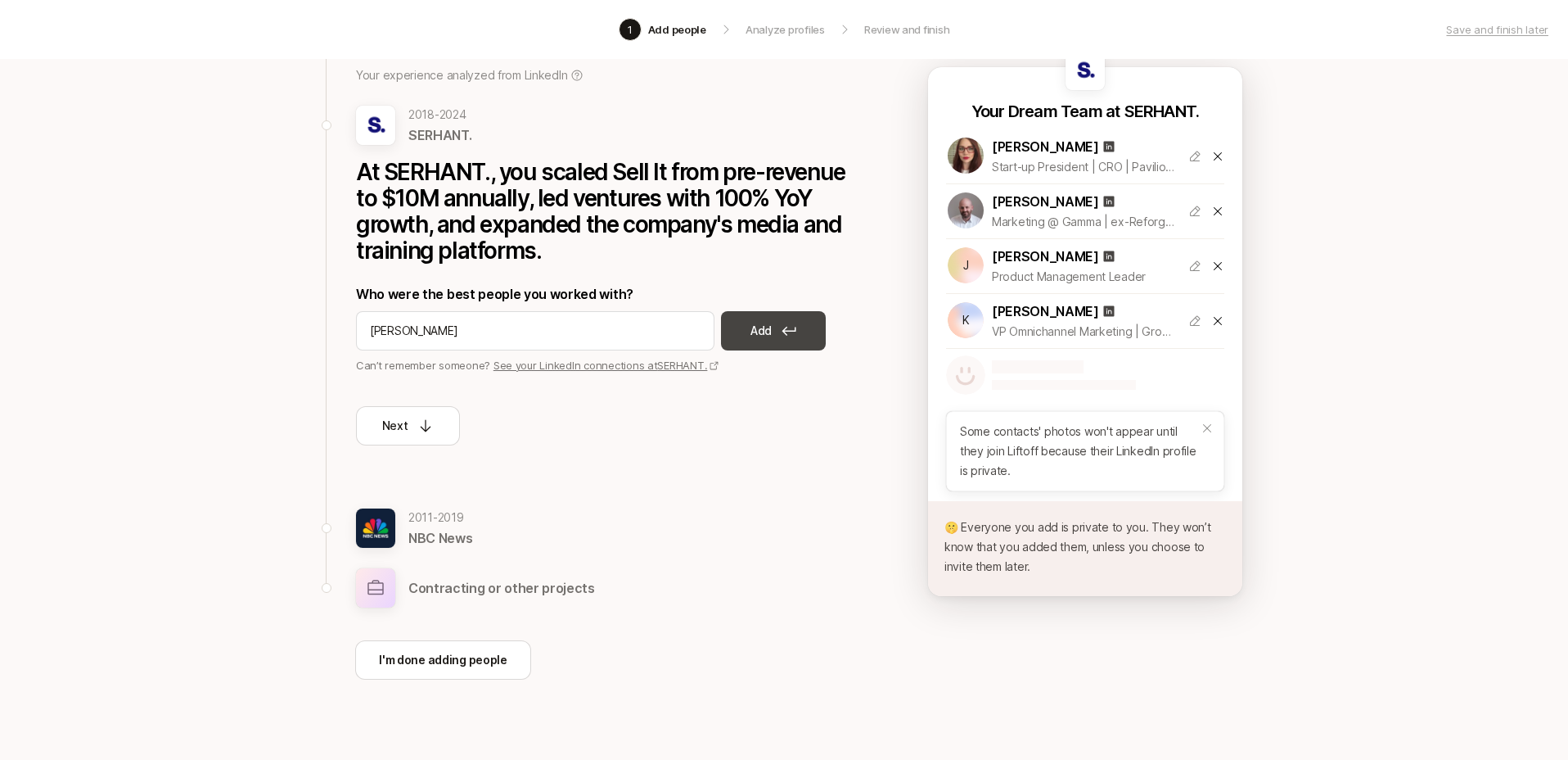
click at [772, 347] on button "Add" at bounding box center [773, 330] width 104 height 39
click at [555, 350] on div "Who were the best people you worked with? Add Can’t remember someone? See your …" at bounding box center [602, 328] width 491 height 90
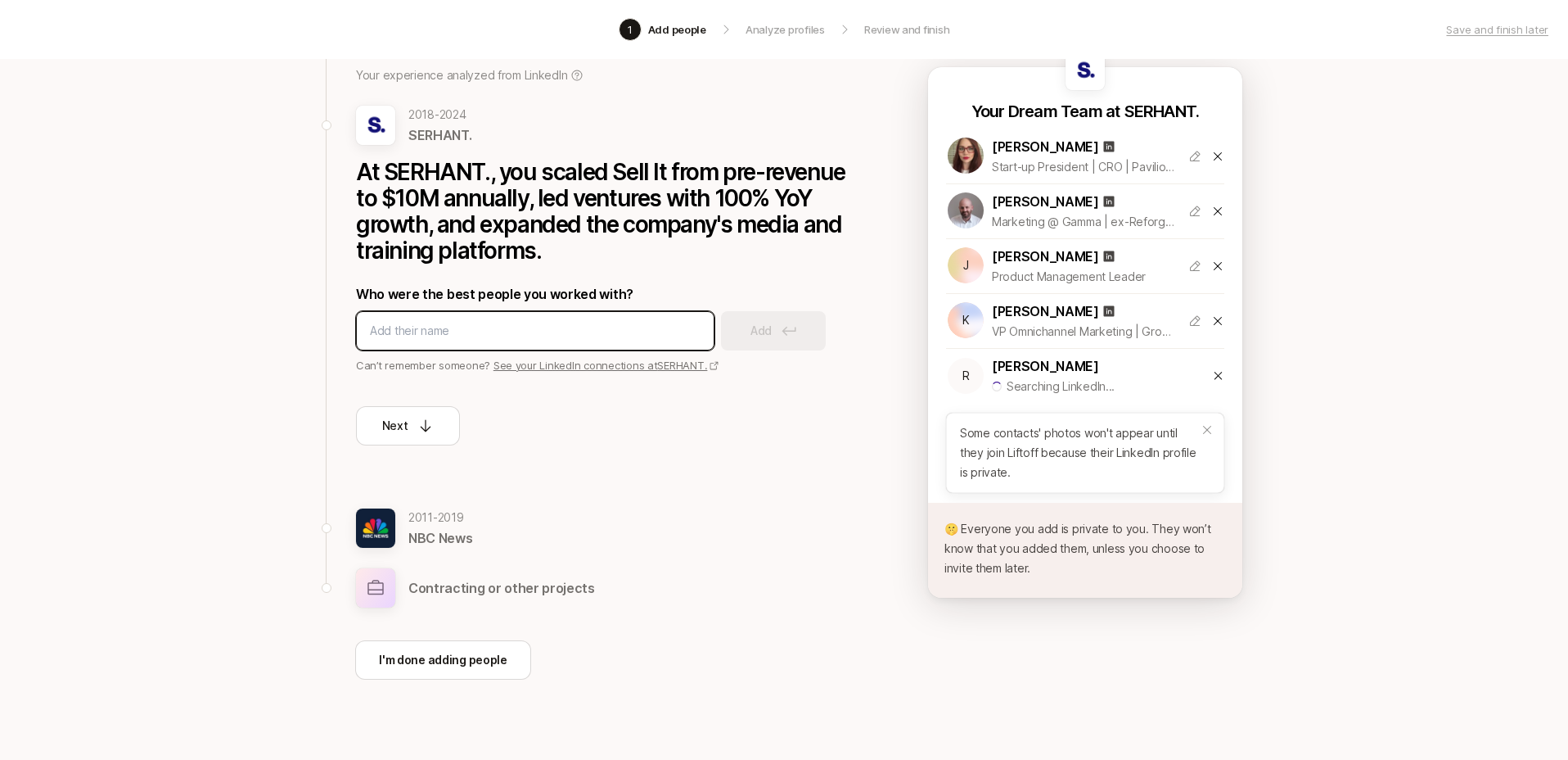
click at [556, 334] on input at bounding box center [535, 331] width 331 height 19
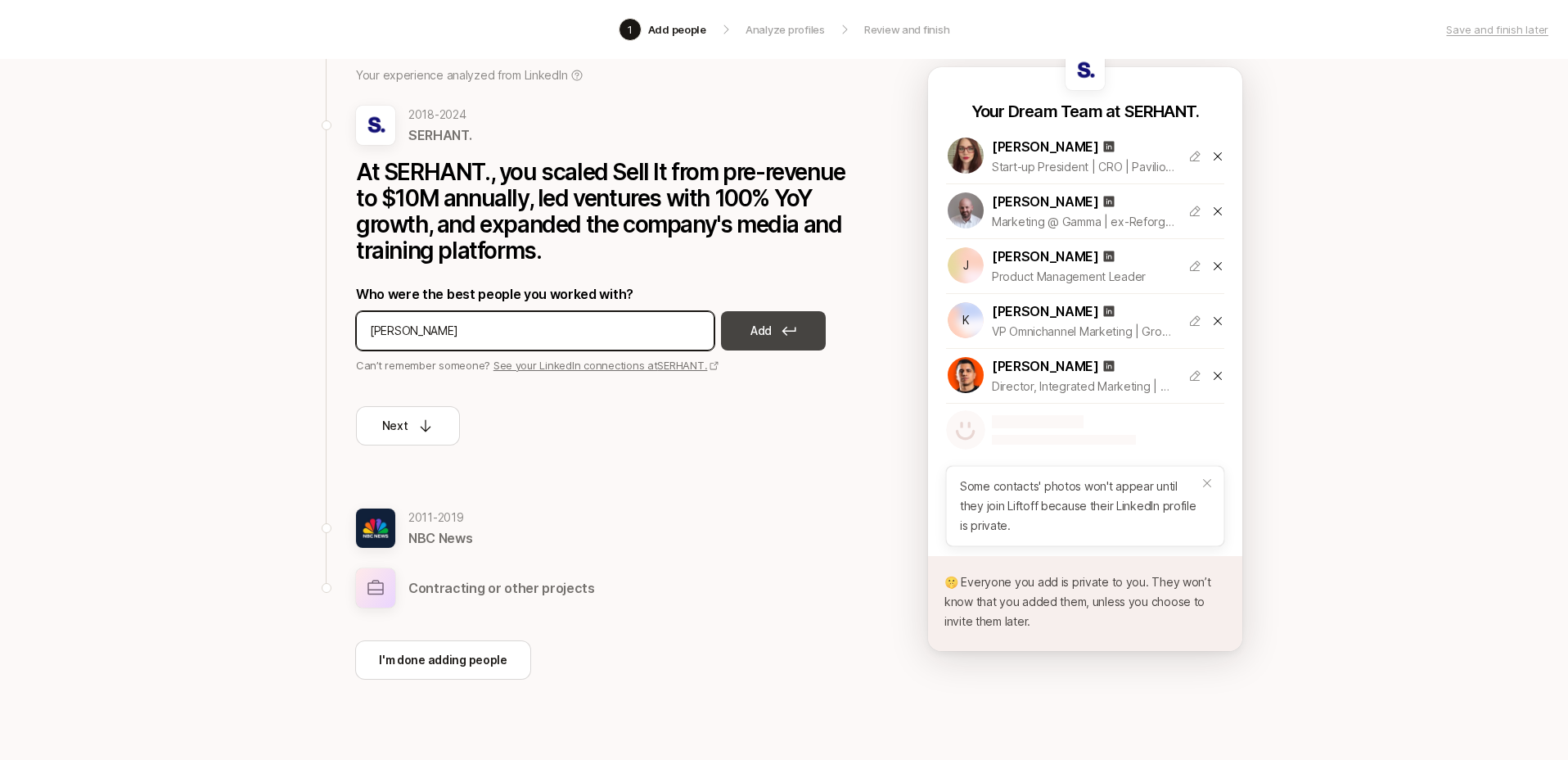
type input "[PERSON_NAME]"
click at [784, 334] on icon at bounding box center [789, 330] width 15 height 10
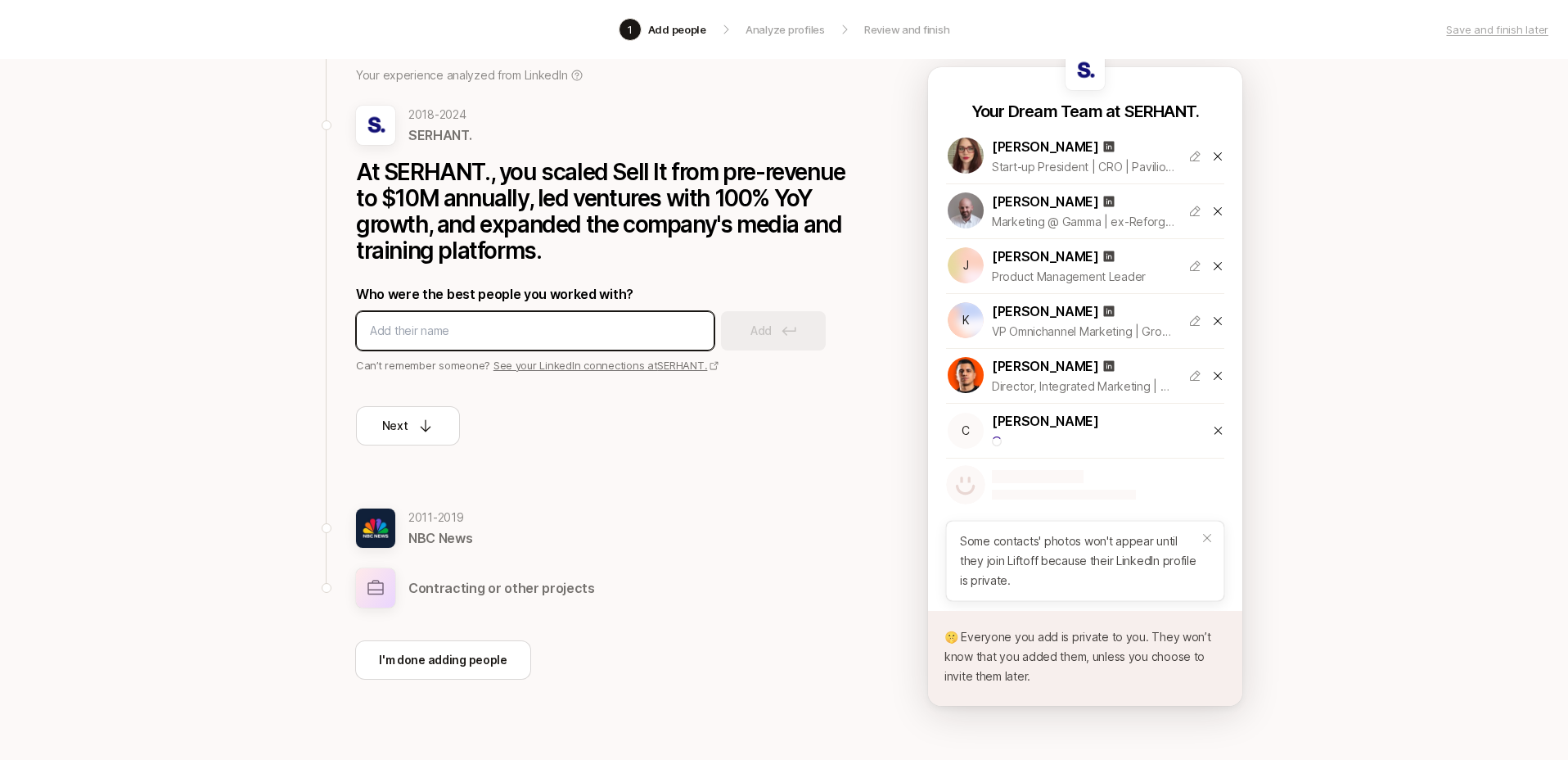
click at [629, 330] on input at bounding box center [535, 331] width 331 height 19
drag, startPoint x: 639, startPoint y: 322, endPoint x: 650, endPoint y: 324, distance: 11.2
click at [640, 322] on input "[PERSON_NAME]" at bounding box center [535, 331] width 331 height 19
type input "[PERSON_NAME]"
click at [763, 340] on div "[PERSON_NAME] Add" at bounding box center [602, 330] width 491 height 39
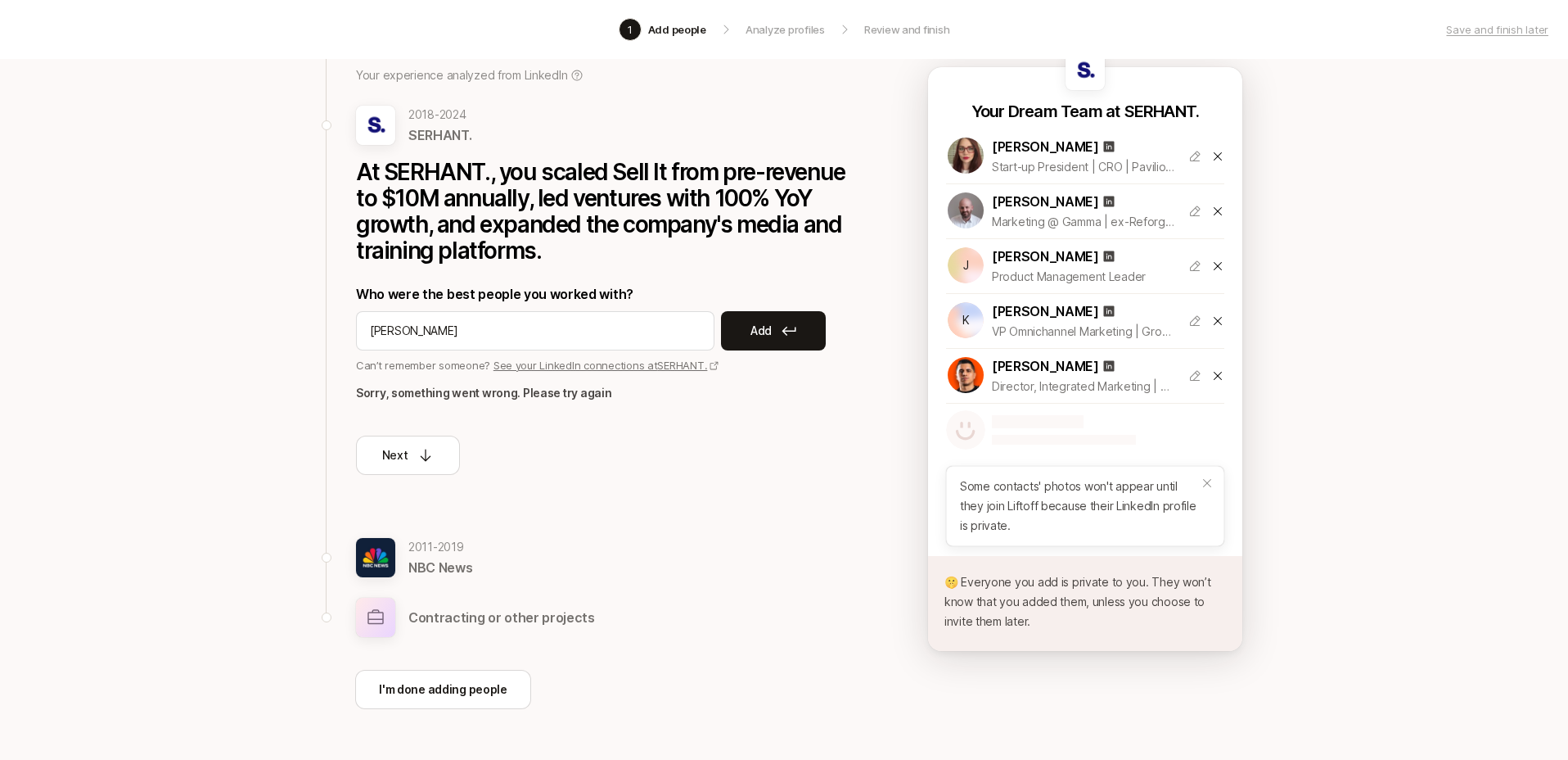
click at [759, 338] on p "Add" at bounding box center [761, 331] width 21 height 19
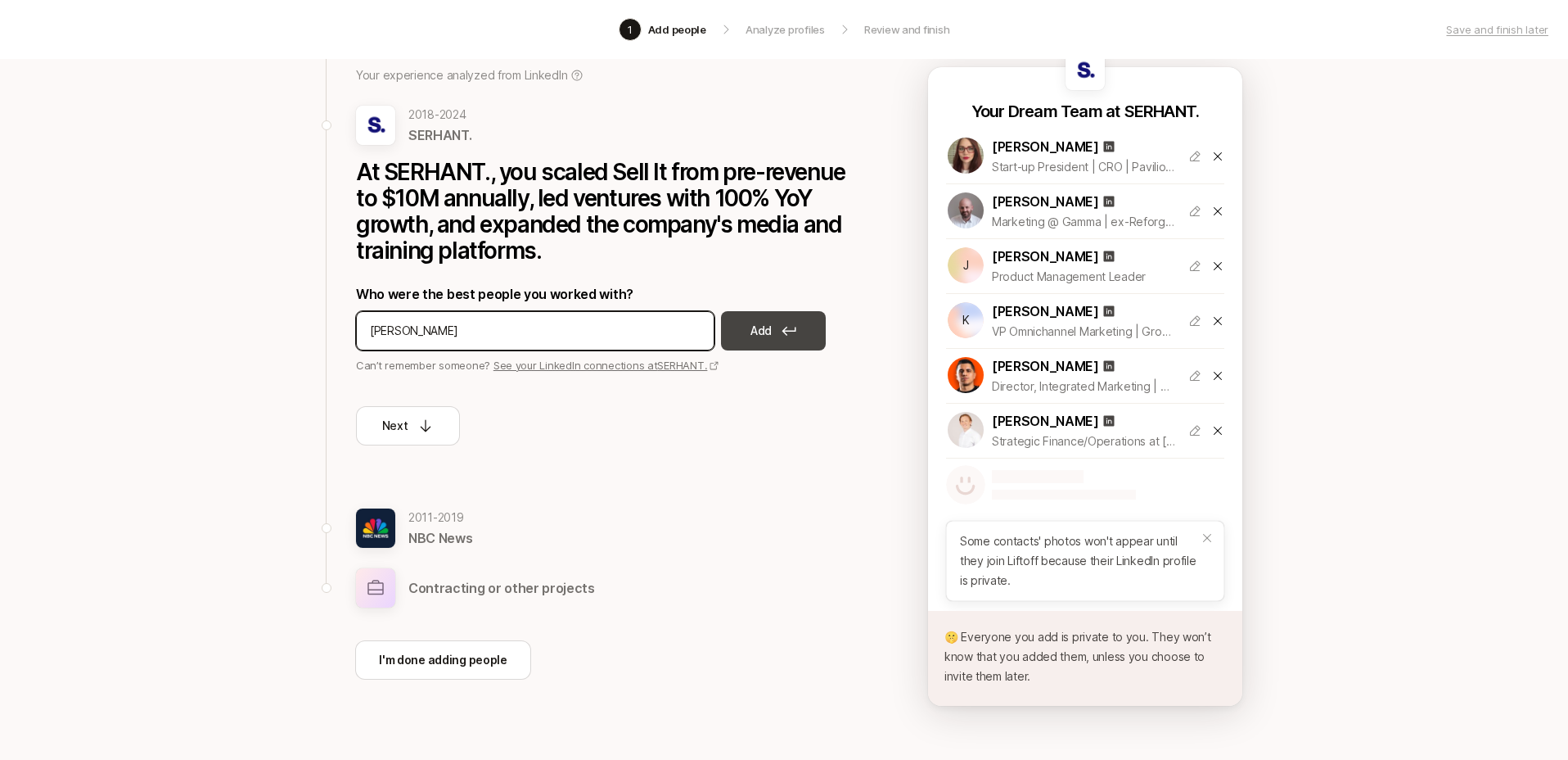
type input "[PERSON_NAME]"
click at [794, 338] on button "Add" at bounding box center [773, 330] width 104 height 39
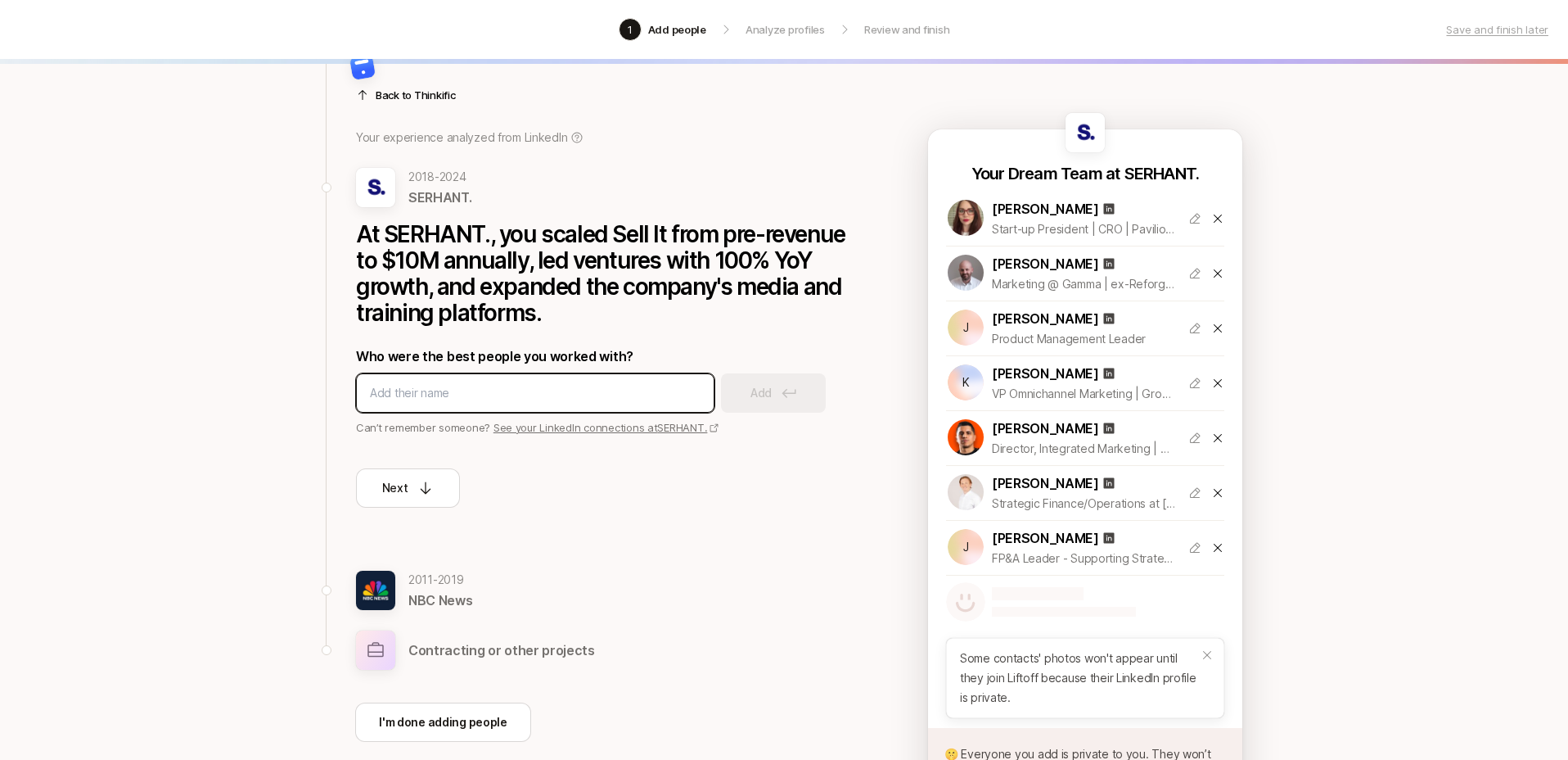
scroll to position [0, 0]
